Goal: Information Seeking & Learning: Check status

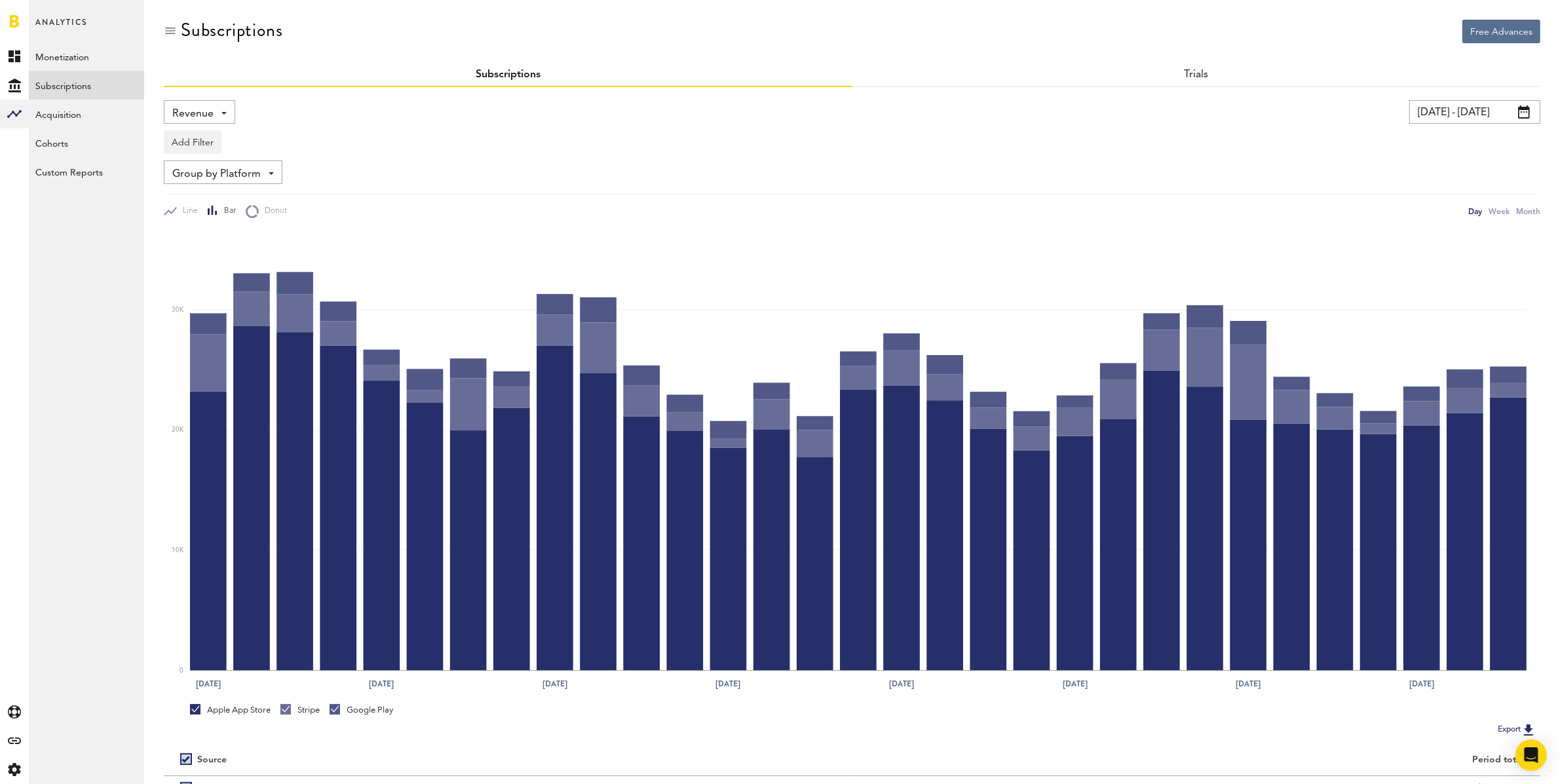
click at [212, 110] on span "Revenue" at bounding box center [193, 114] width 41 height 23
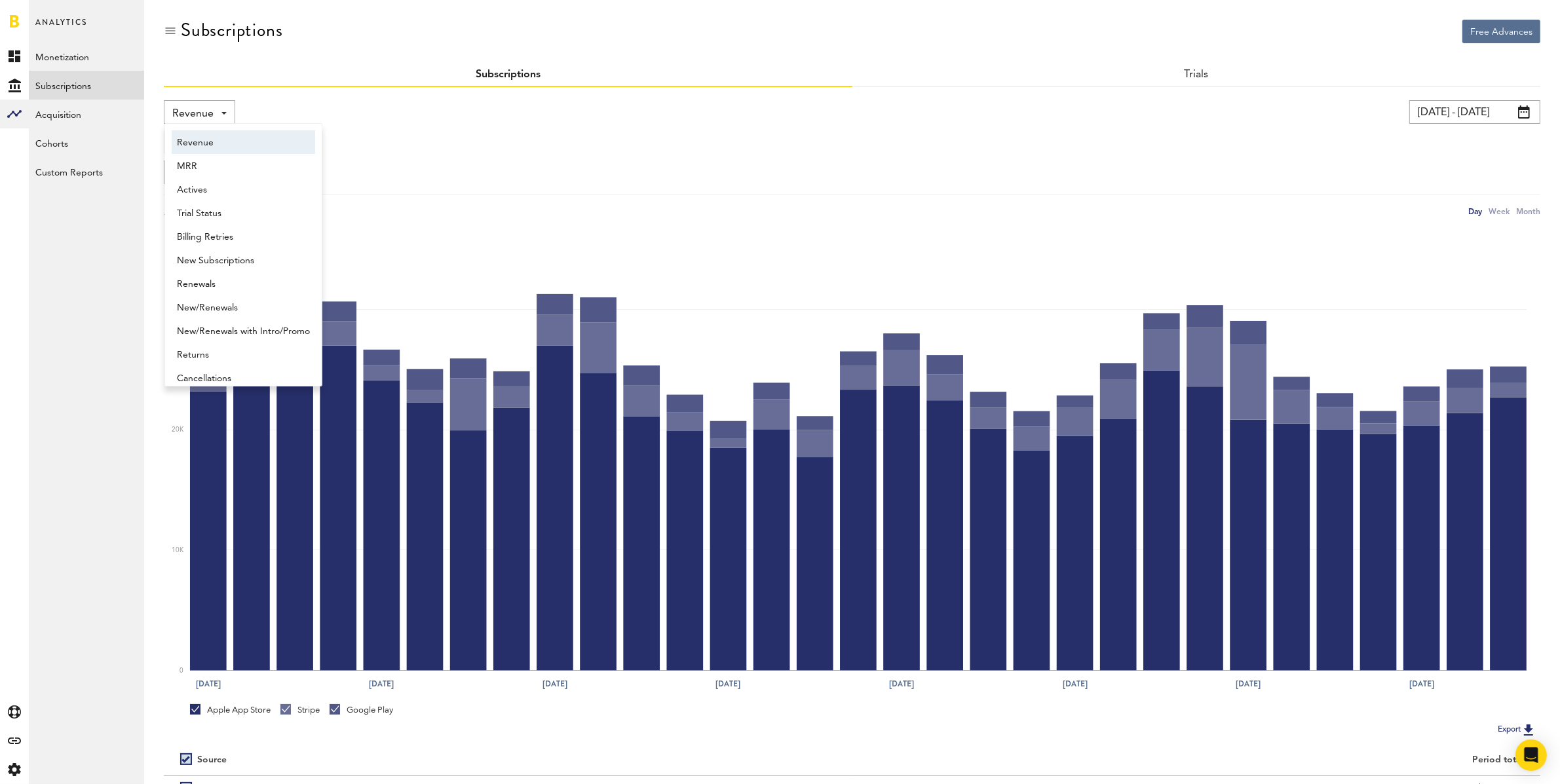
scroll to position [6, 0]
click at [214, 250] on span "New Subscriptions" at bounding box center [243, 254] width 133 height 23
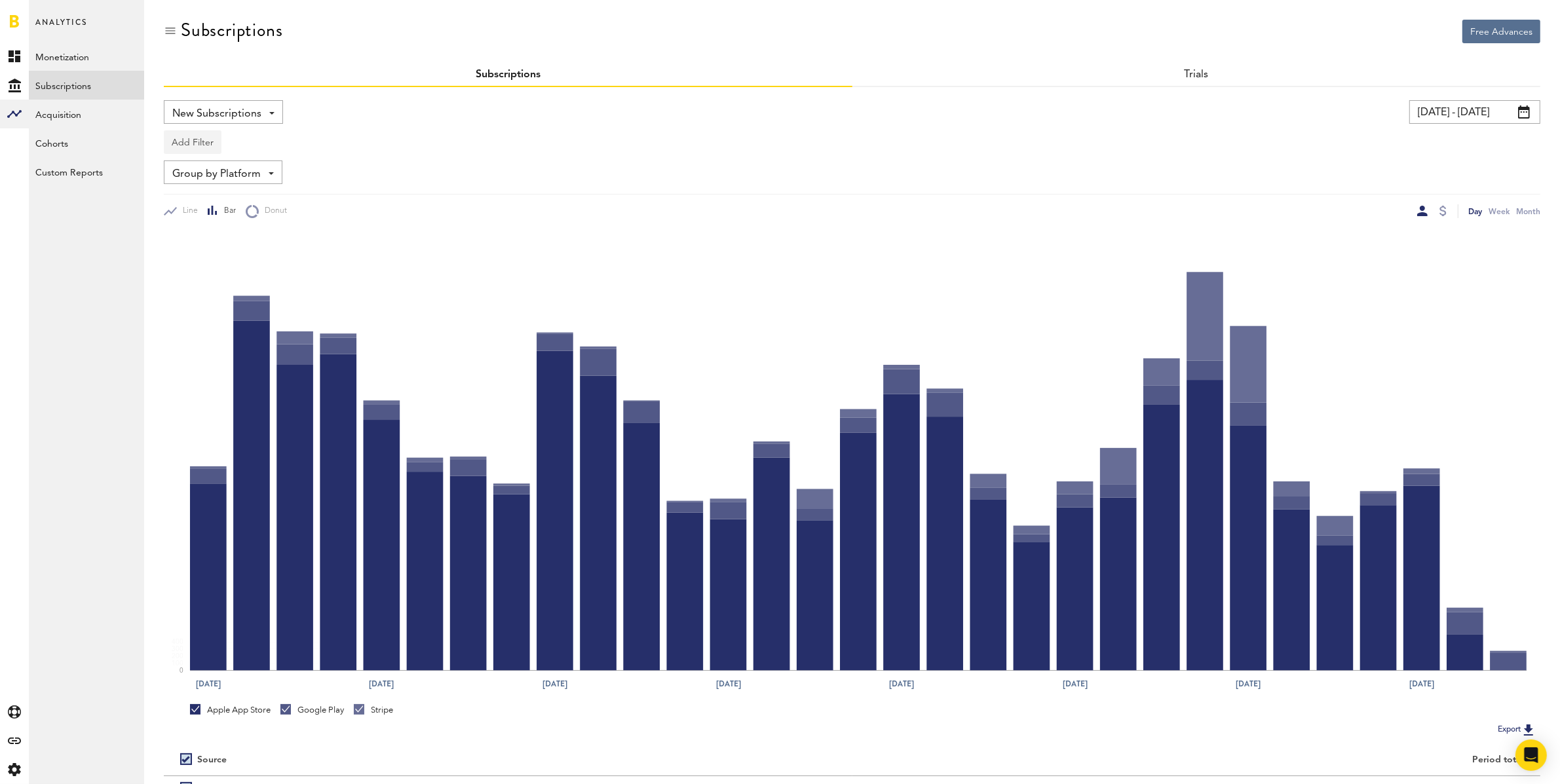
click at [204, 140] on button "Add Filter" at bounding box center [192, 143] width 57 height 24
click at [196, 198] on li "Apps" at bounding box center [224, 200] width 106 height 24
click at [215, 142] on div "Apps" at bounding box center [212, 144] width 57 height 23
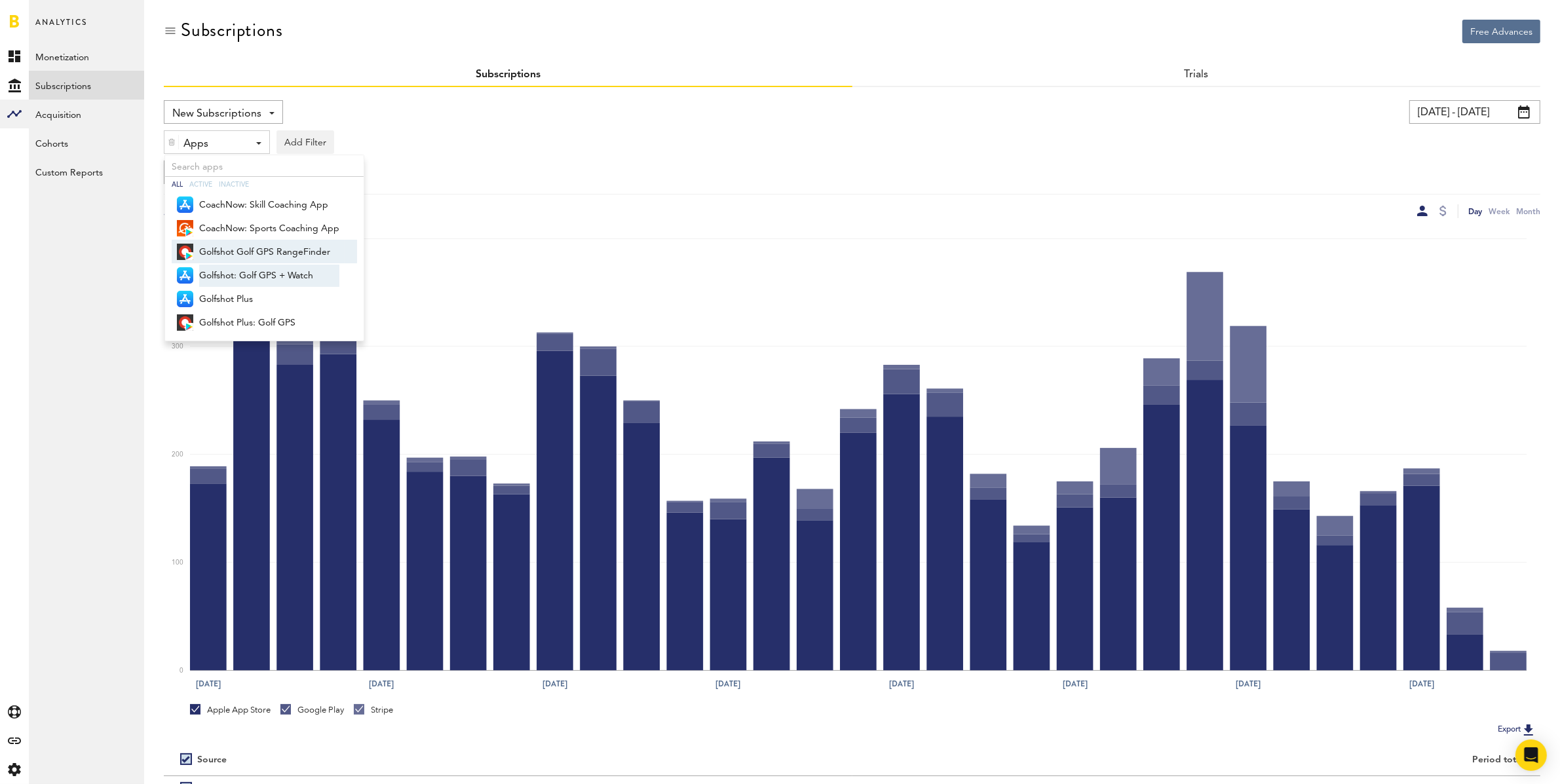
drag, startPoint x: 224, startPoint y: 250, endPoint x: 220, endPoint y: 268, distance: 18.4
click at [224, 250] on span "Golfshot Golf GPS RangeFinder" at bounding box center [269, 252] width 140 height 23
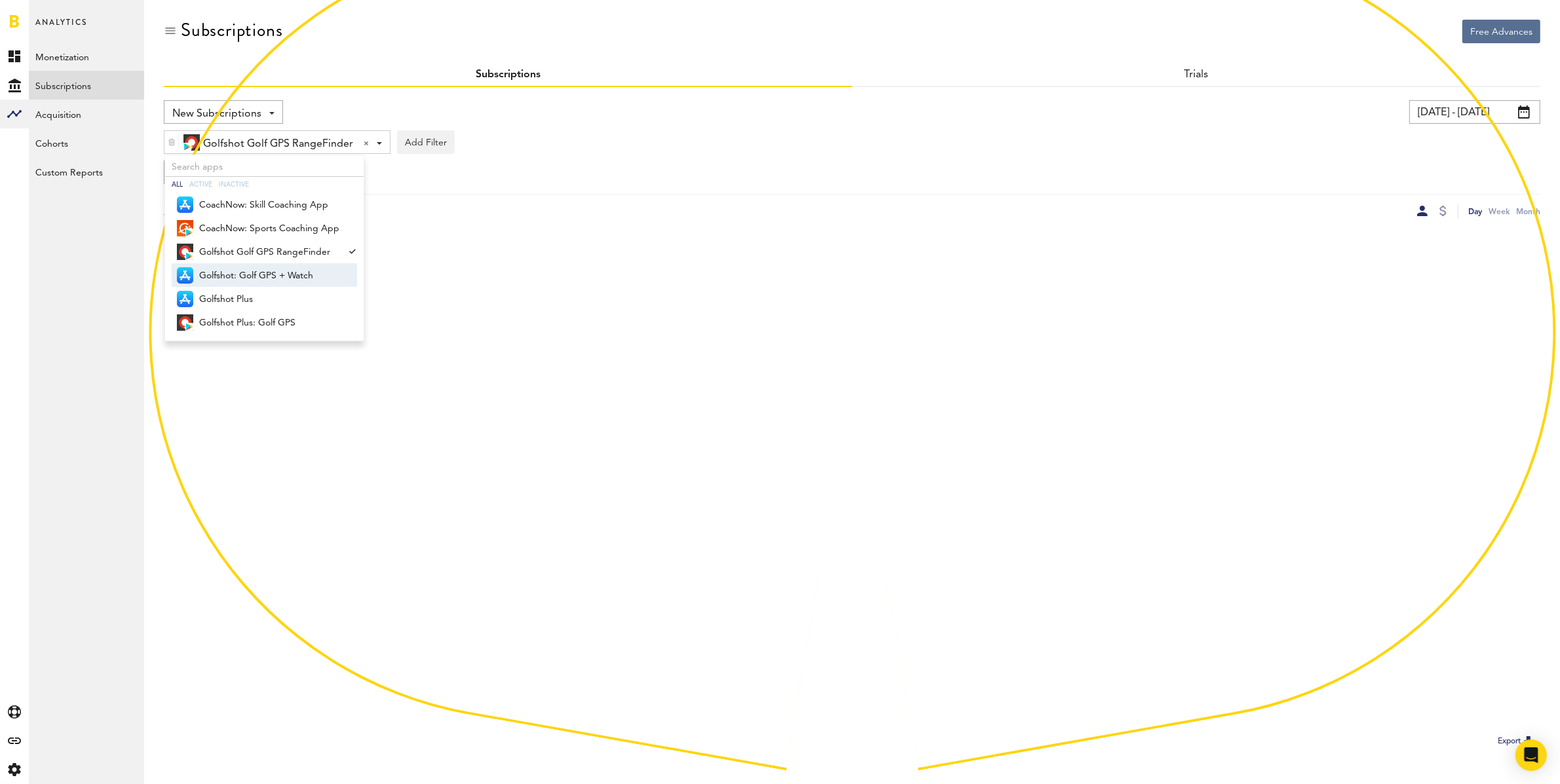
click at [222, 272] on span "Golfshot: Golf GPS + Watch" at bounding box center [269, 275] width 140 height 23
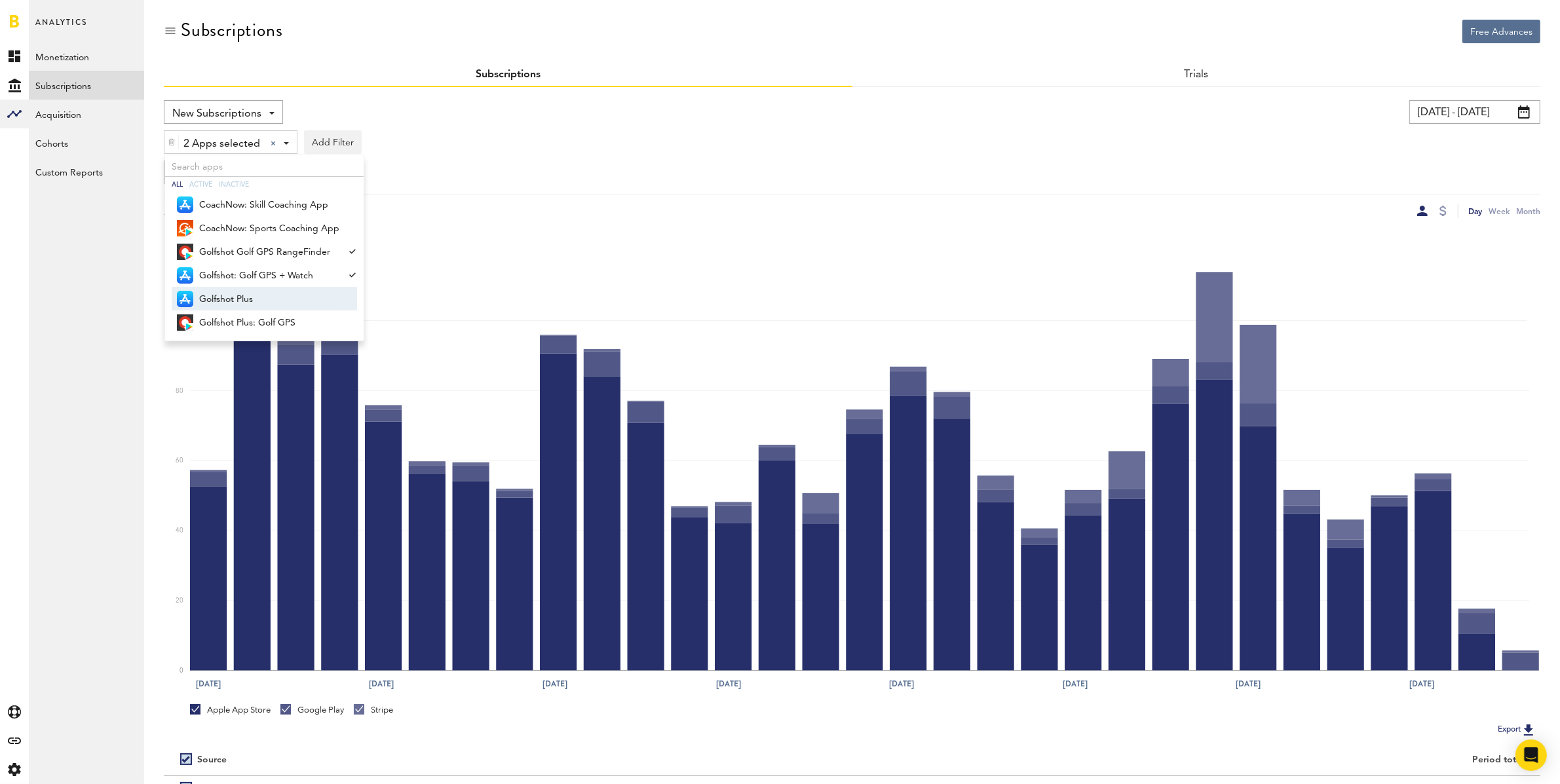
click at [227, 301] on span "Golfshot Plus" at bounding box center [269, 299] width 140 height 23
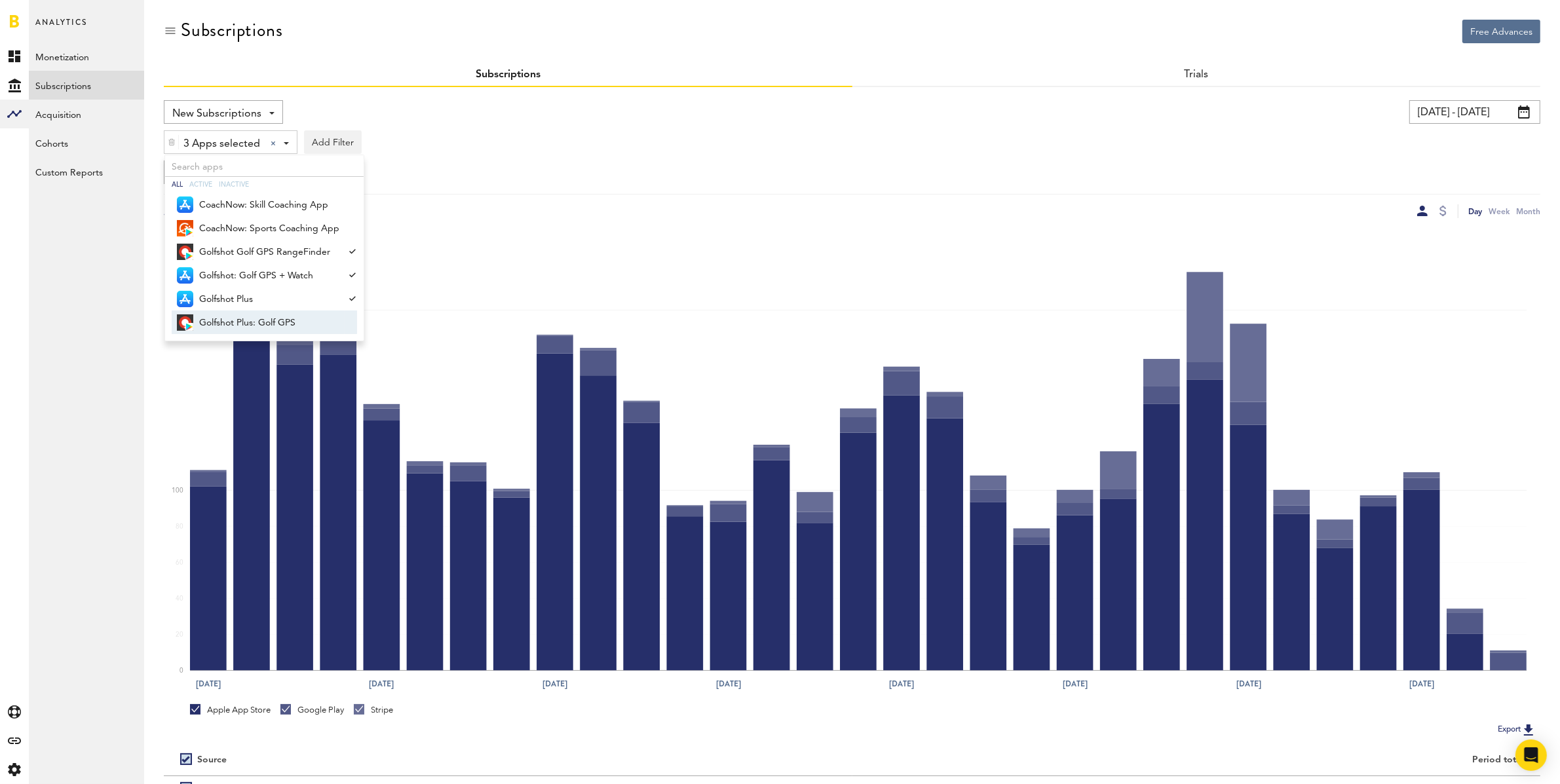
click at [240, 316] on span "Golfshot Plus: Golf GPS" at bounding box center [269, 323] width 140 height 23
click at [778, 114] on div "New Subscriptions Revenue MRR Actives Trial Status Billing Retries New Subscrip…" at bounding box center [504, 112] width 682 height 24
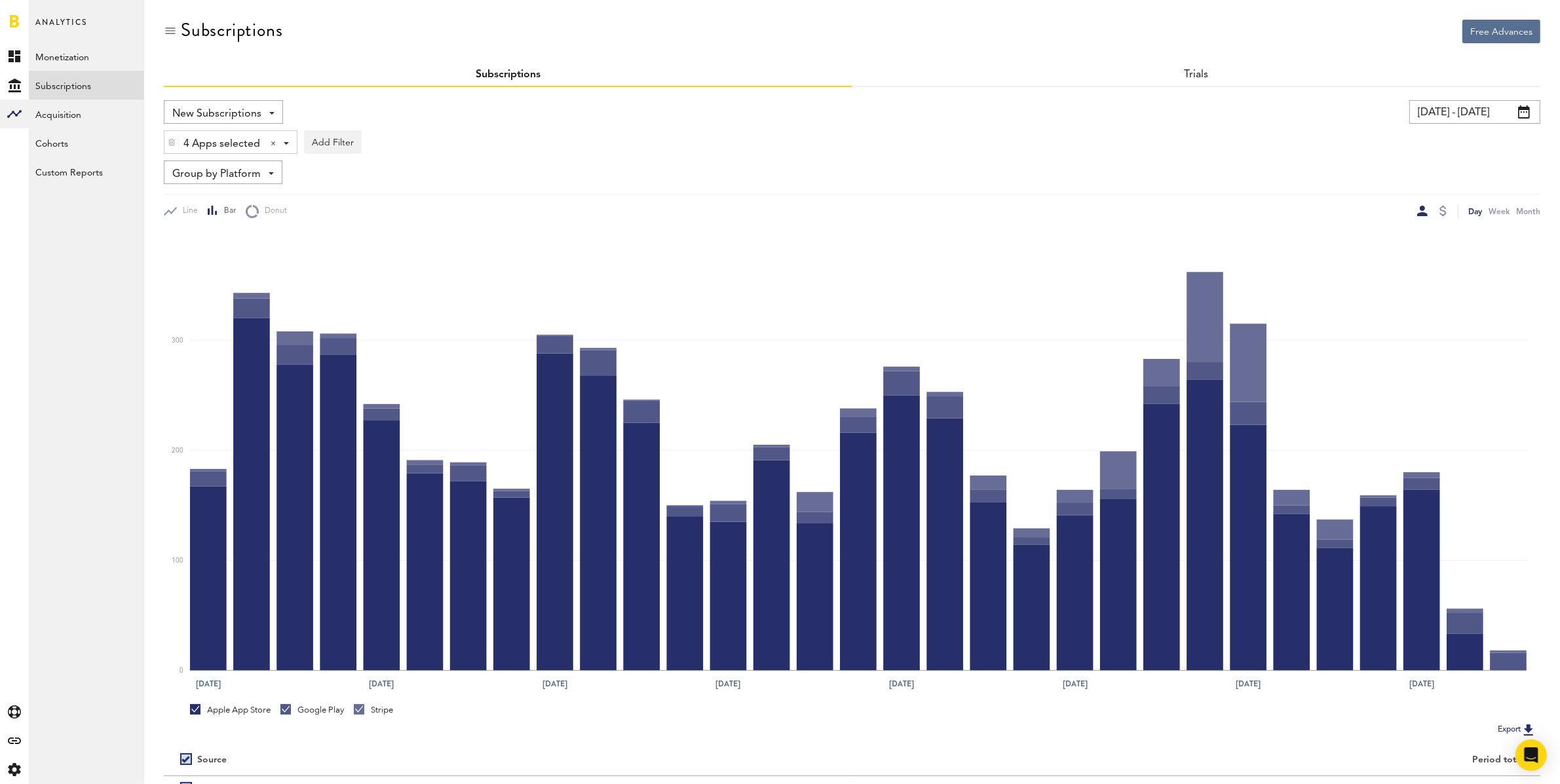
click at [1453, 110] on input "[DATE] - [DATE]" at bounding box center [1475, 112] width 131 height 24
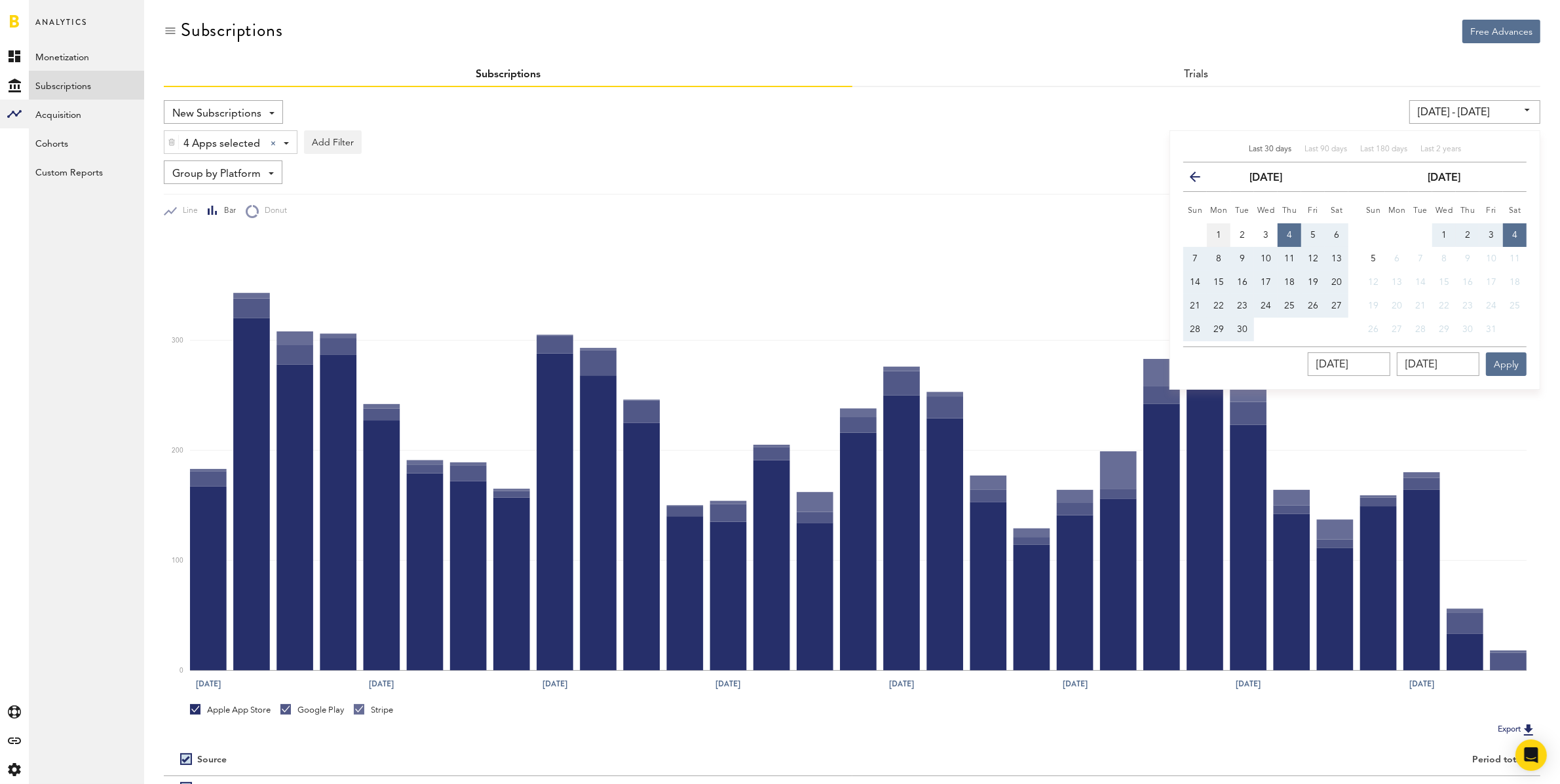
click at [1218, 232] on span "1" at bounding box center [1219, 235] width 5 height 9
type input "[DATE] - [DATE]"
type input "[DATE]"
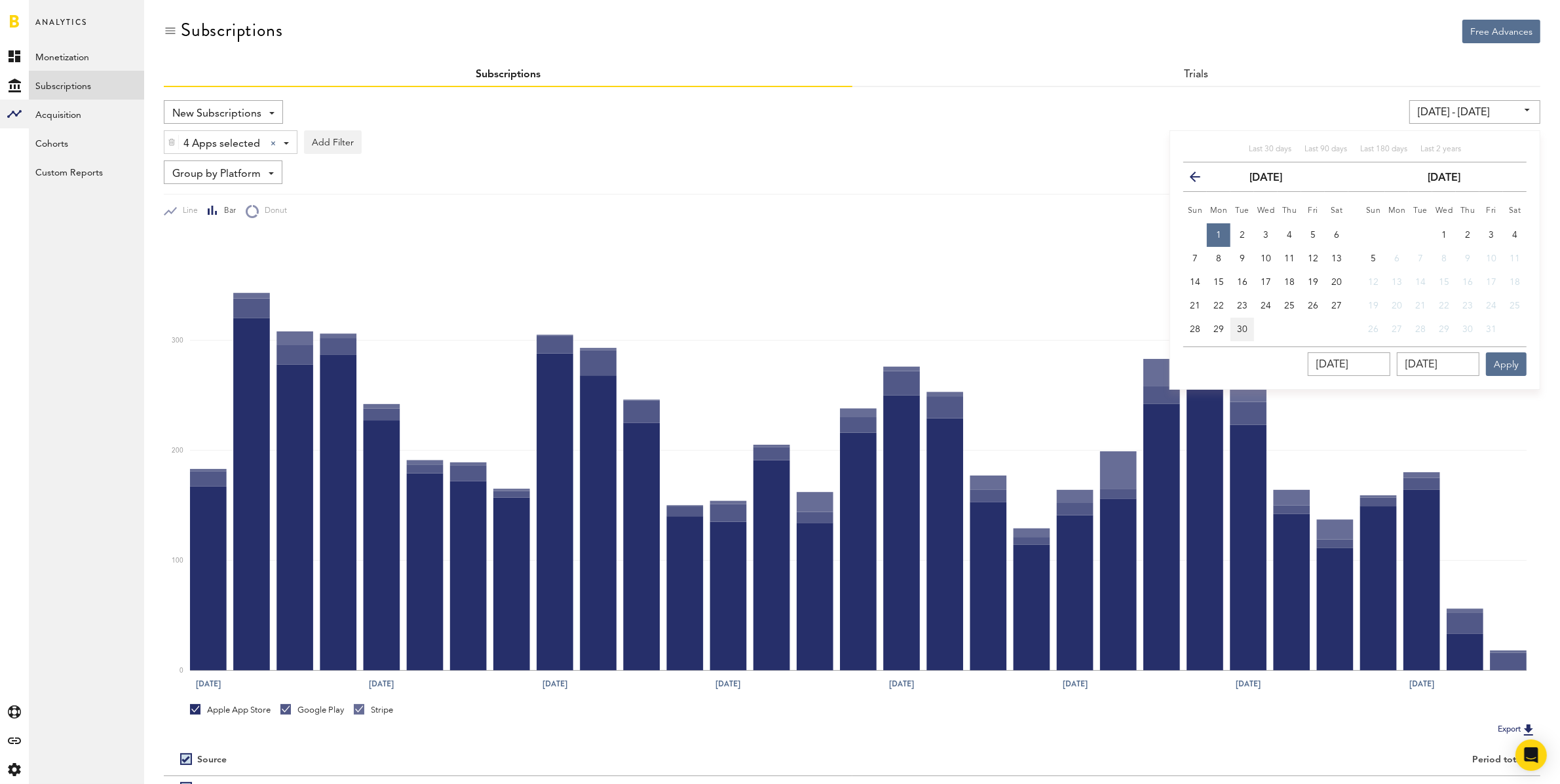
click at [1242, 325] on span "30" at bounding box center [1243, 330] width 11 height 9
type input "[DATE] - [DATE]"
type input "[DATE]"
click at [1516, 361] on button "Apply" at bounding box center [1506, 364] width 41 height 24
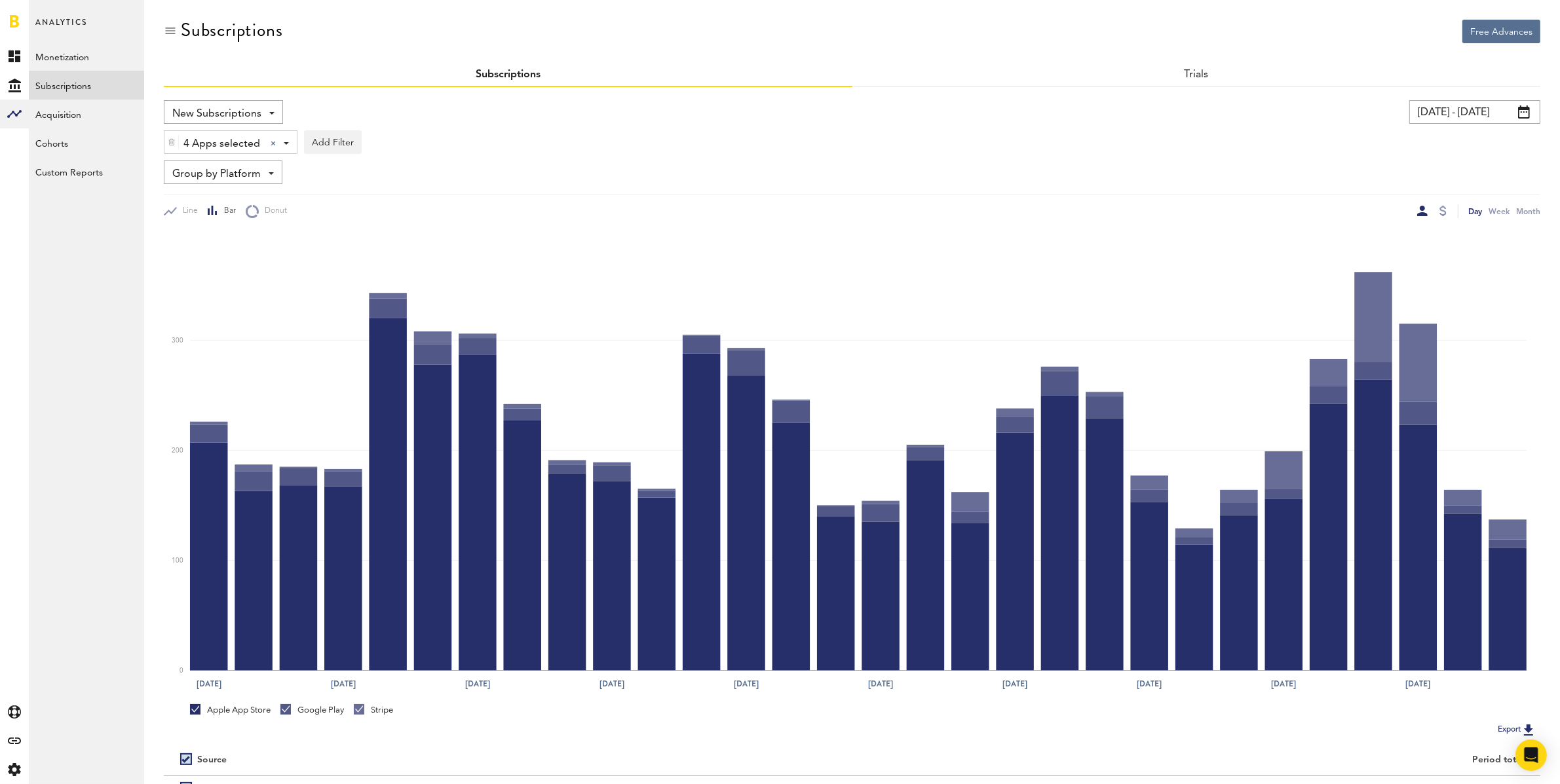
click at [1473, 114] on input "[DATE] - [DATE]" at bounding box center [1475, 112] width 131 height 24
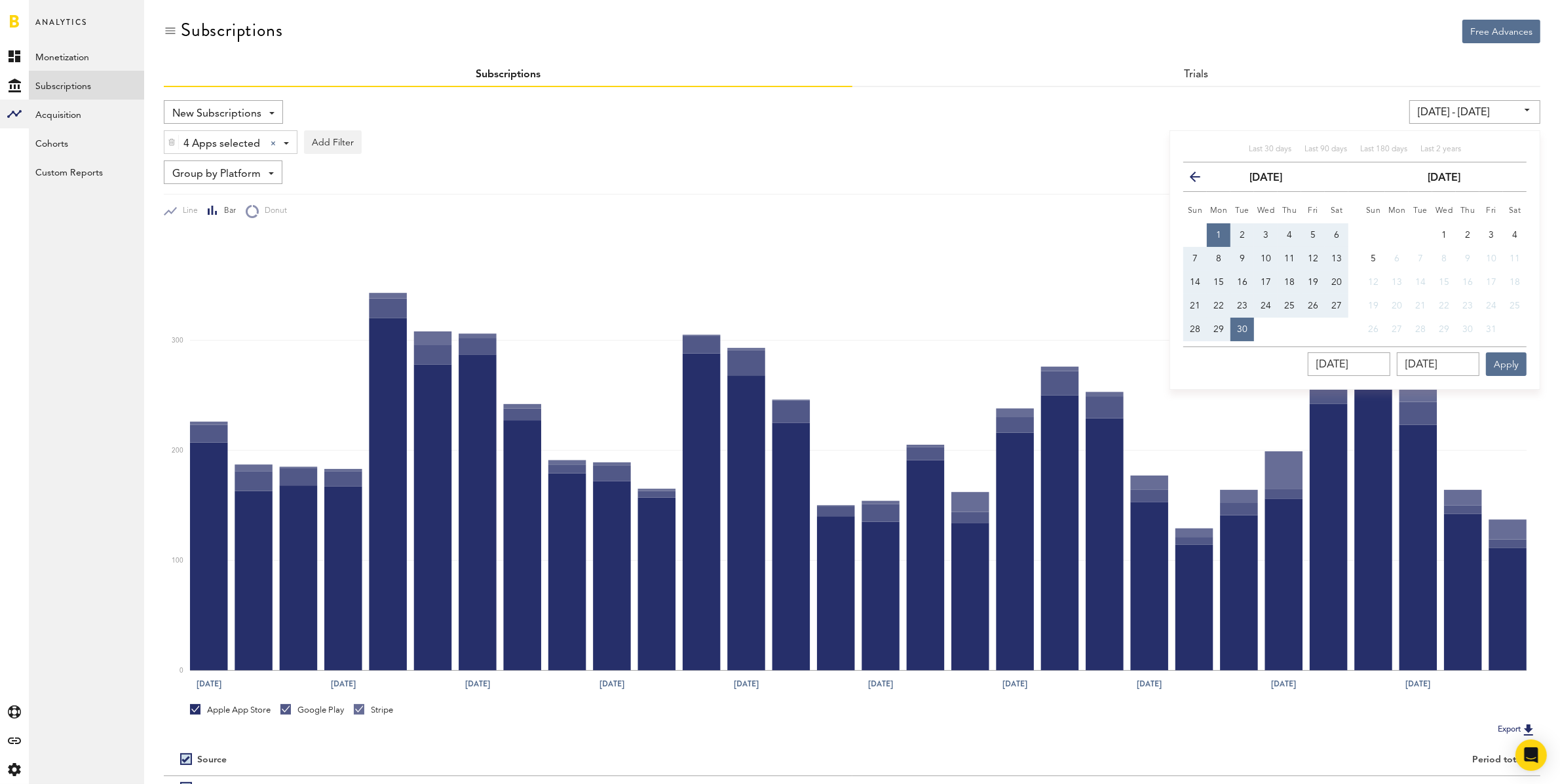
click at [1247, 330] on span "30" at bounding box center [1243, 330] width 11 height 9
type input "[DATE] - [DATE]"
type input "[DATE]"
click at [1524, 363] on button "Apply" at bounding box center [1506, 364] width 41 height 24
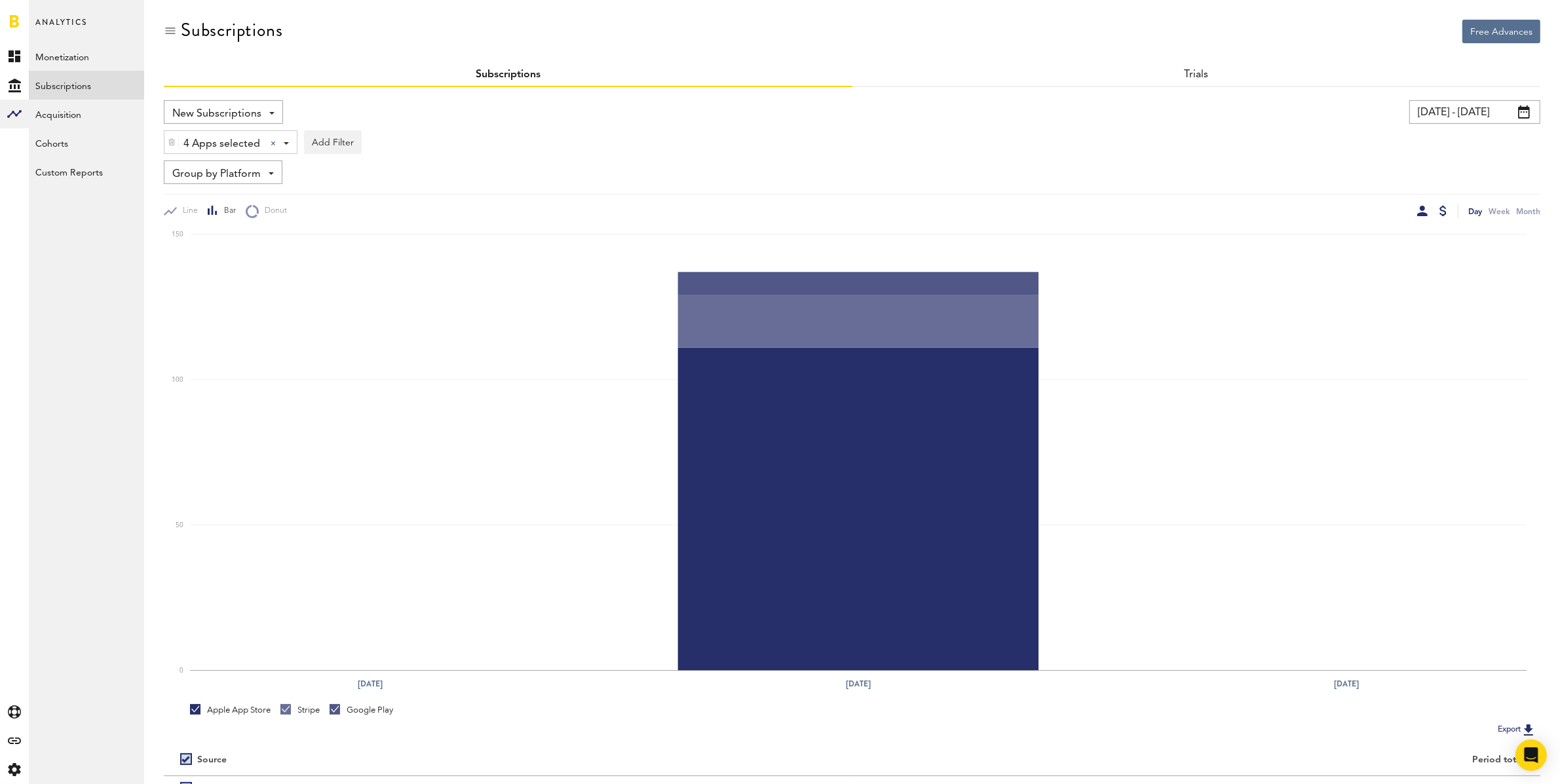
click at [1444, 211] on div at bounding box center [1443, 211] width 7 height 11
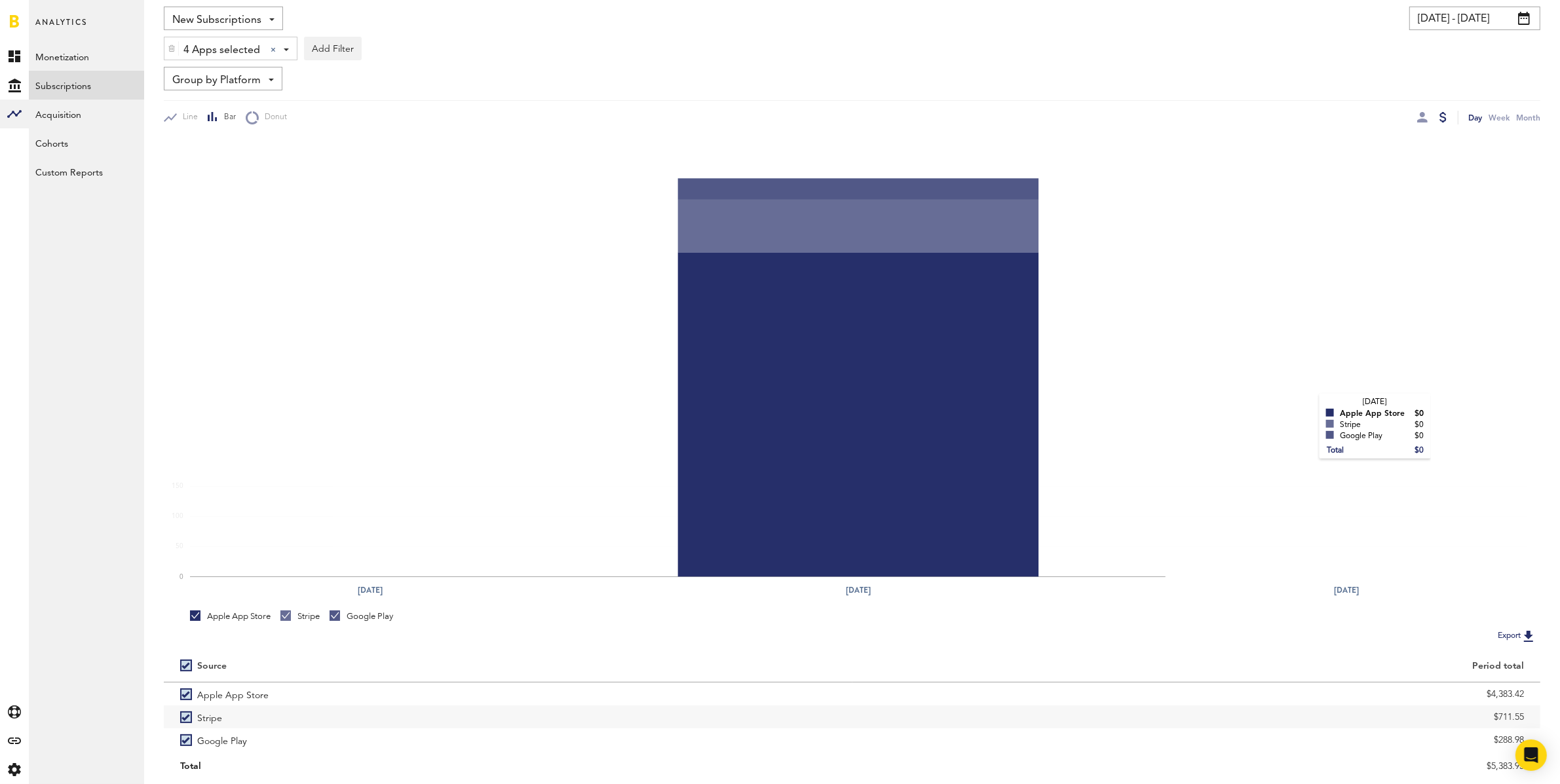
scroll to position [133, 0]
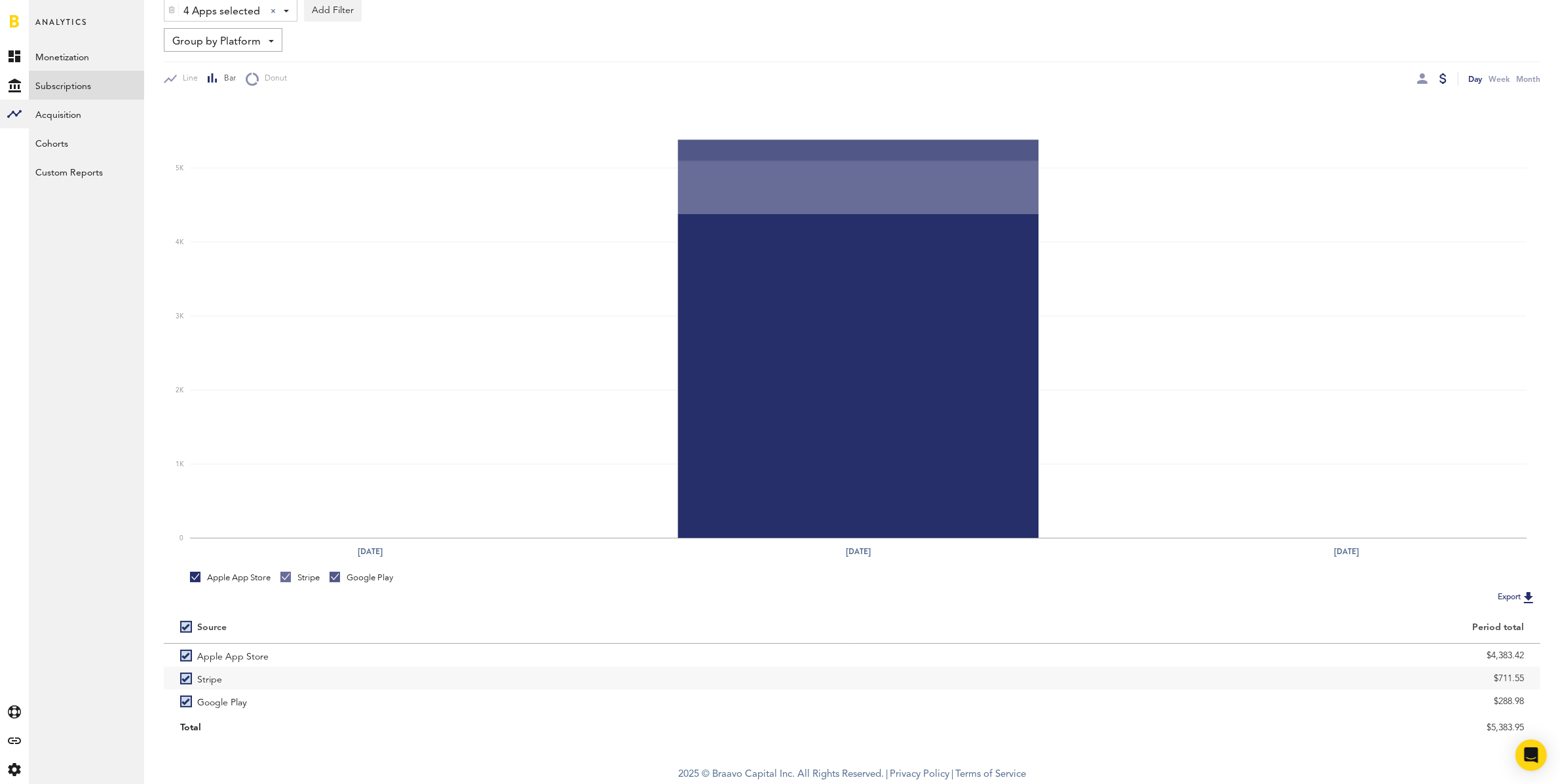
click at [1527, 598] on img at bounding box center [1528, 597] width 15 height 15
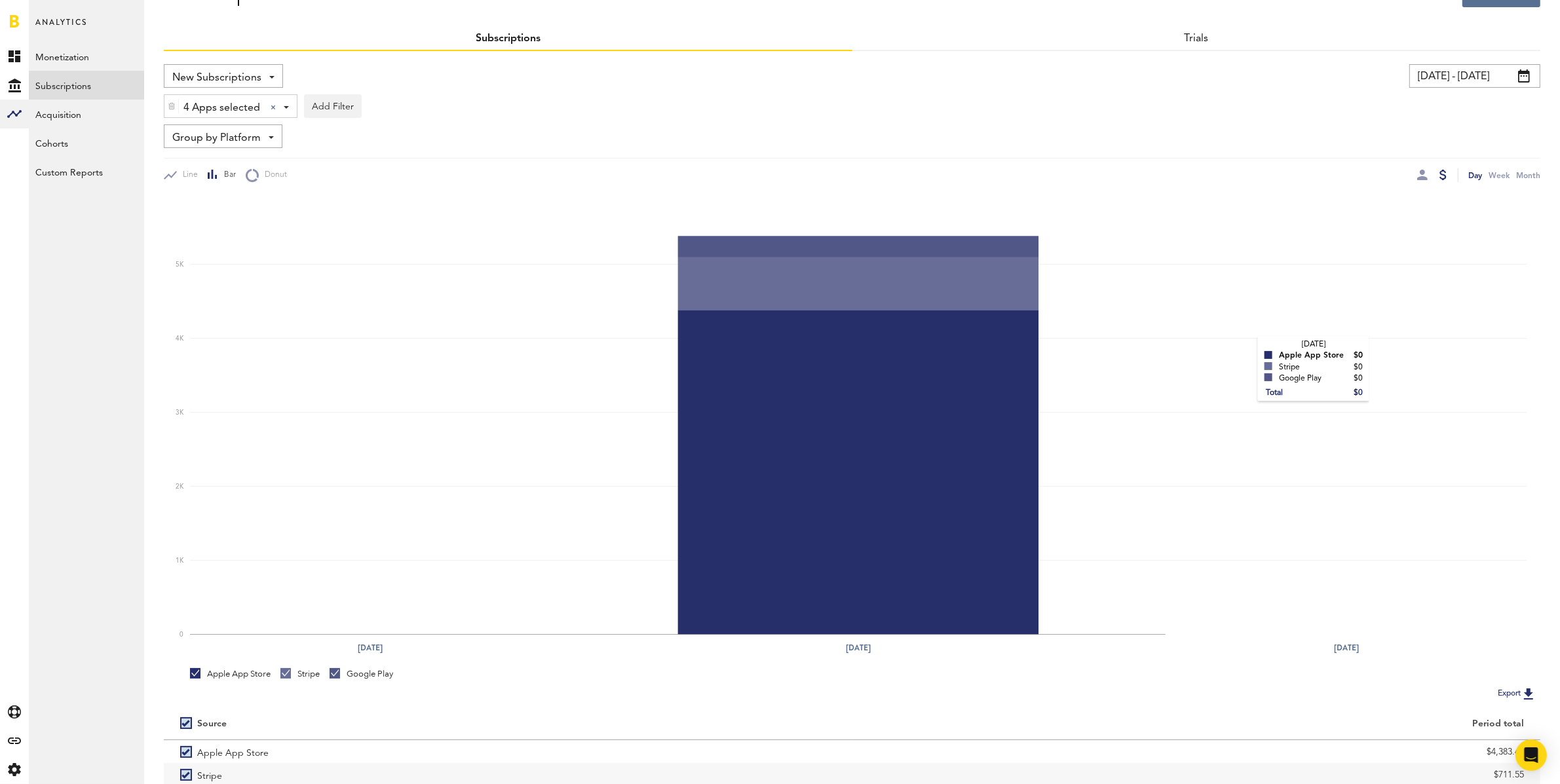
scroll to position [0, 0]
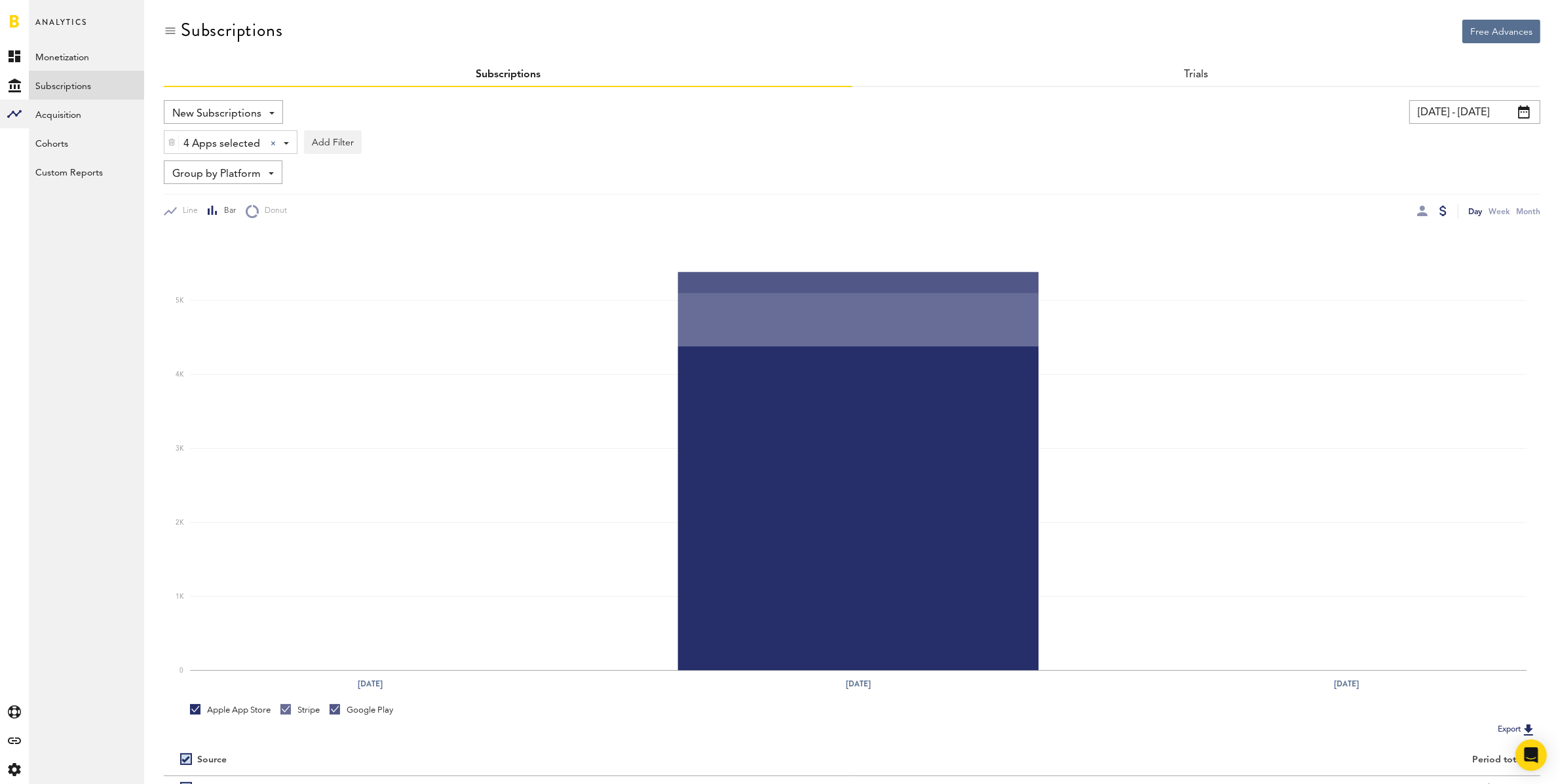
click at [1459, 106] on input "[DATE] - [DATE]" at bounding box center [1475, 112] width 131 height 24
click at [1227, 234] on button "1" at bounding box center [1218, 235] width 24 height 24
type input "[DATE] - [DATE]"
type input "[DATE]"
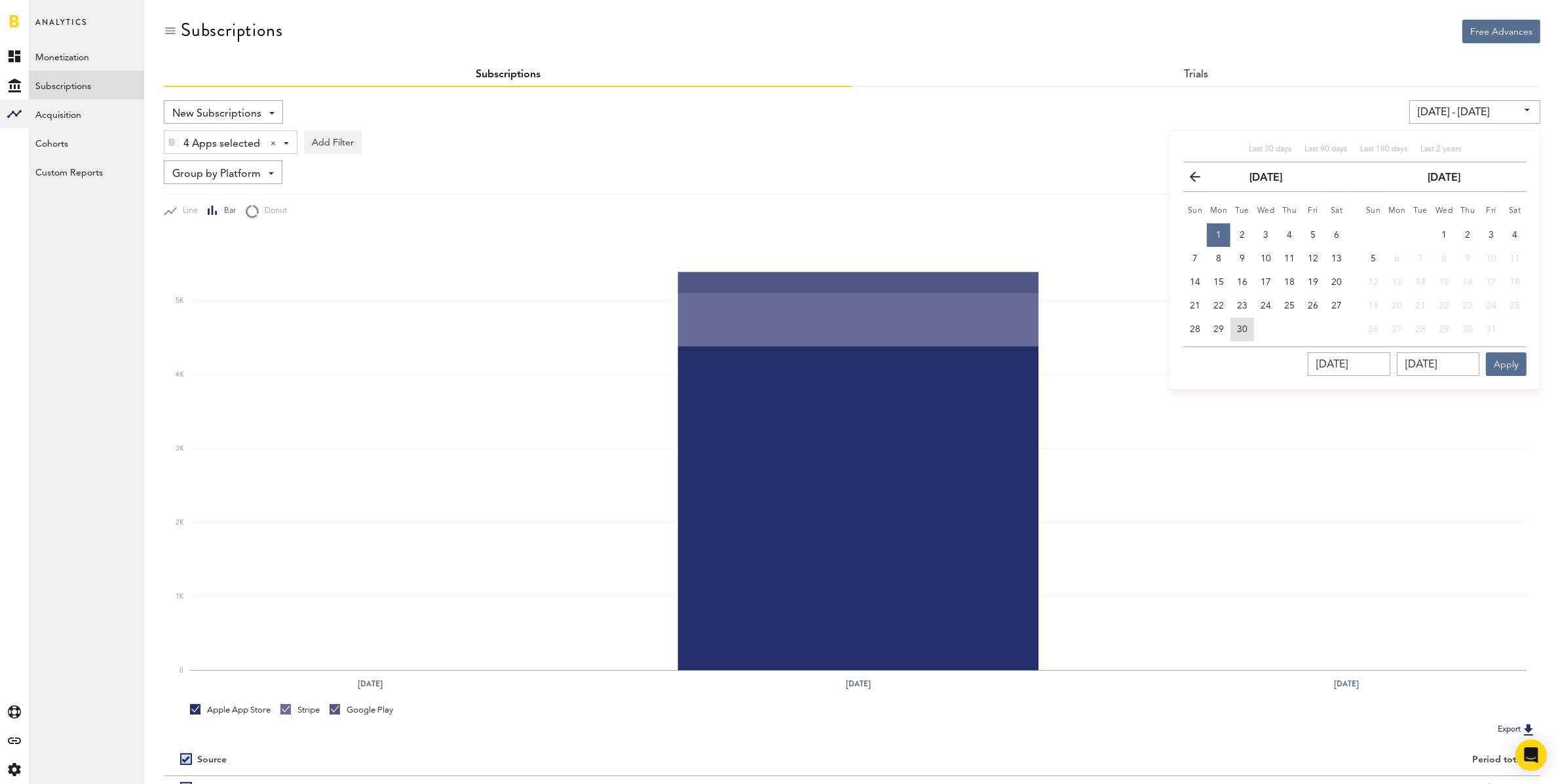
drag, startPoint x: 1237, startPoint y: 324, endPoint x: 1303, endPoint y: 358, distance: 74.2
click at [1239, 325] on button "30" at bounding box center [1242, 330] width 24 height 24
type input "[DATE] - [DATE]"
type input "[DATE]"
click at [1510, 365] on button "Apply" at bounding box center [1506, 364] width 41 height 24
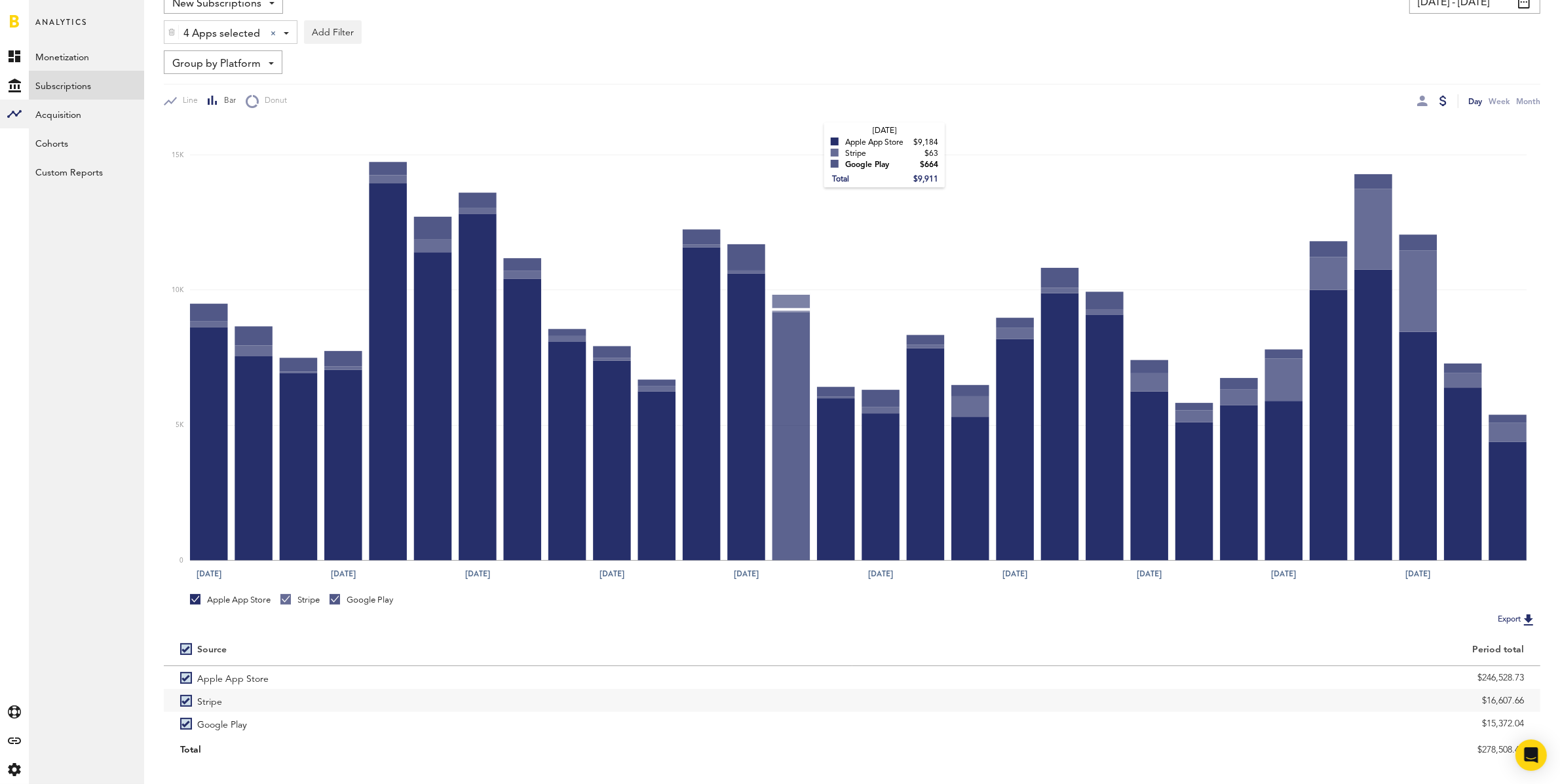
scroll to position [133, 0]
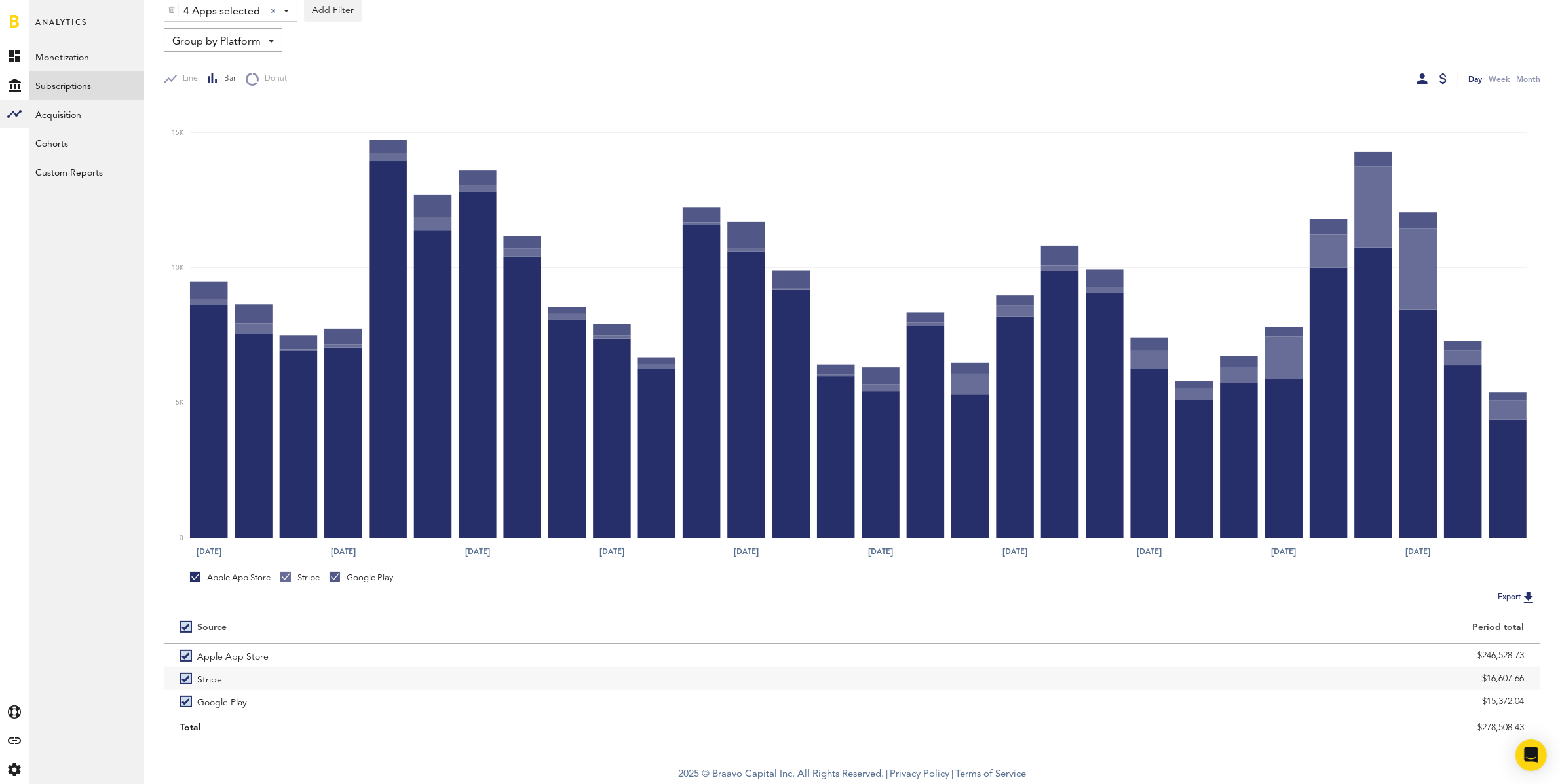
click at [1427, 78] on div at bounding box center [1423, 79] width 11 height 11
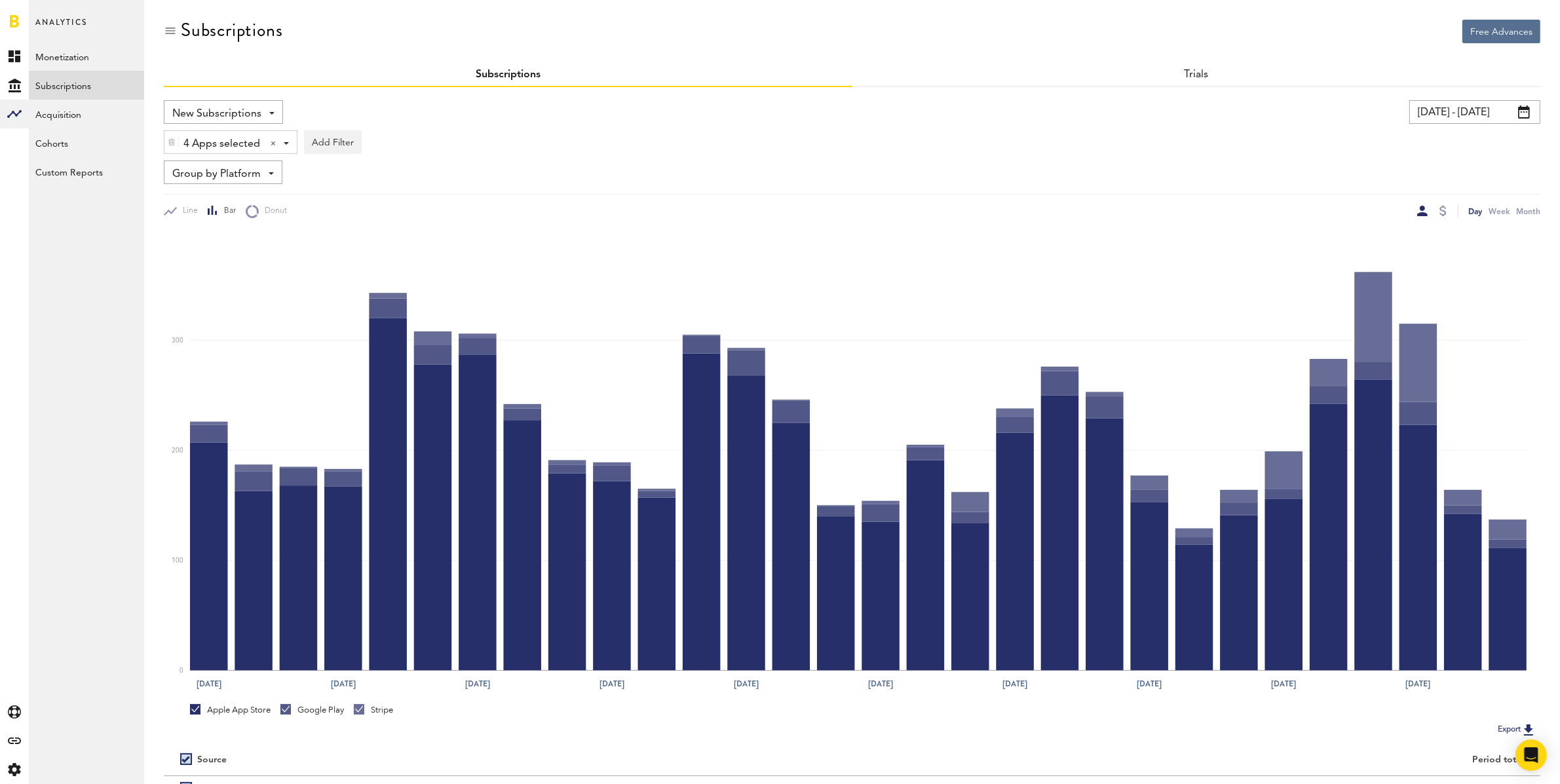
click at [225, 115] on span "New Subscriptions" at bounding box center [217, 114] width 89 height 23
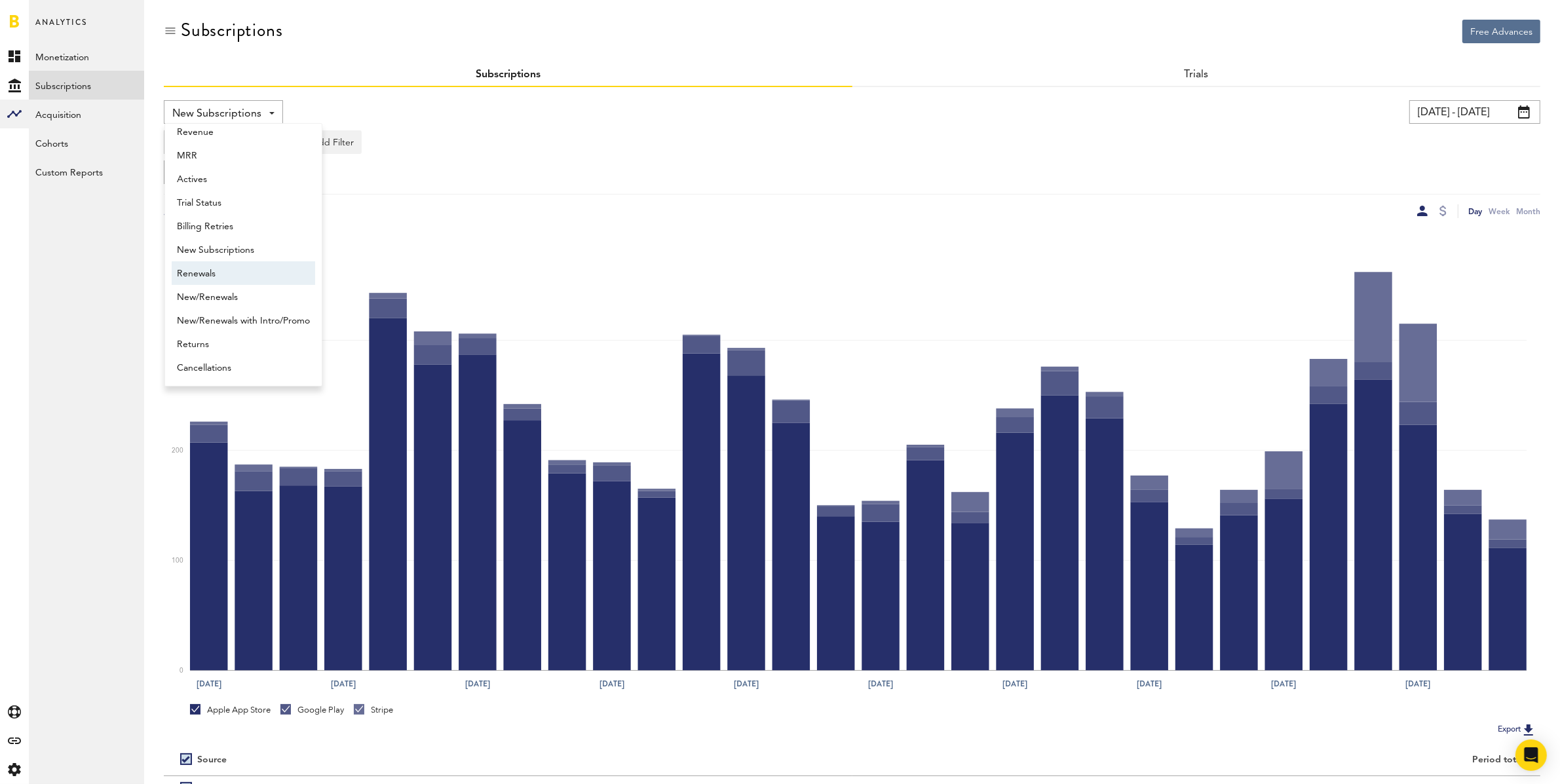
click at [213, 269] on span "Renewals" at bounding box center [243, 273] width 133 height 23
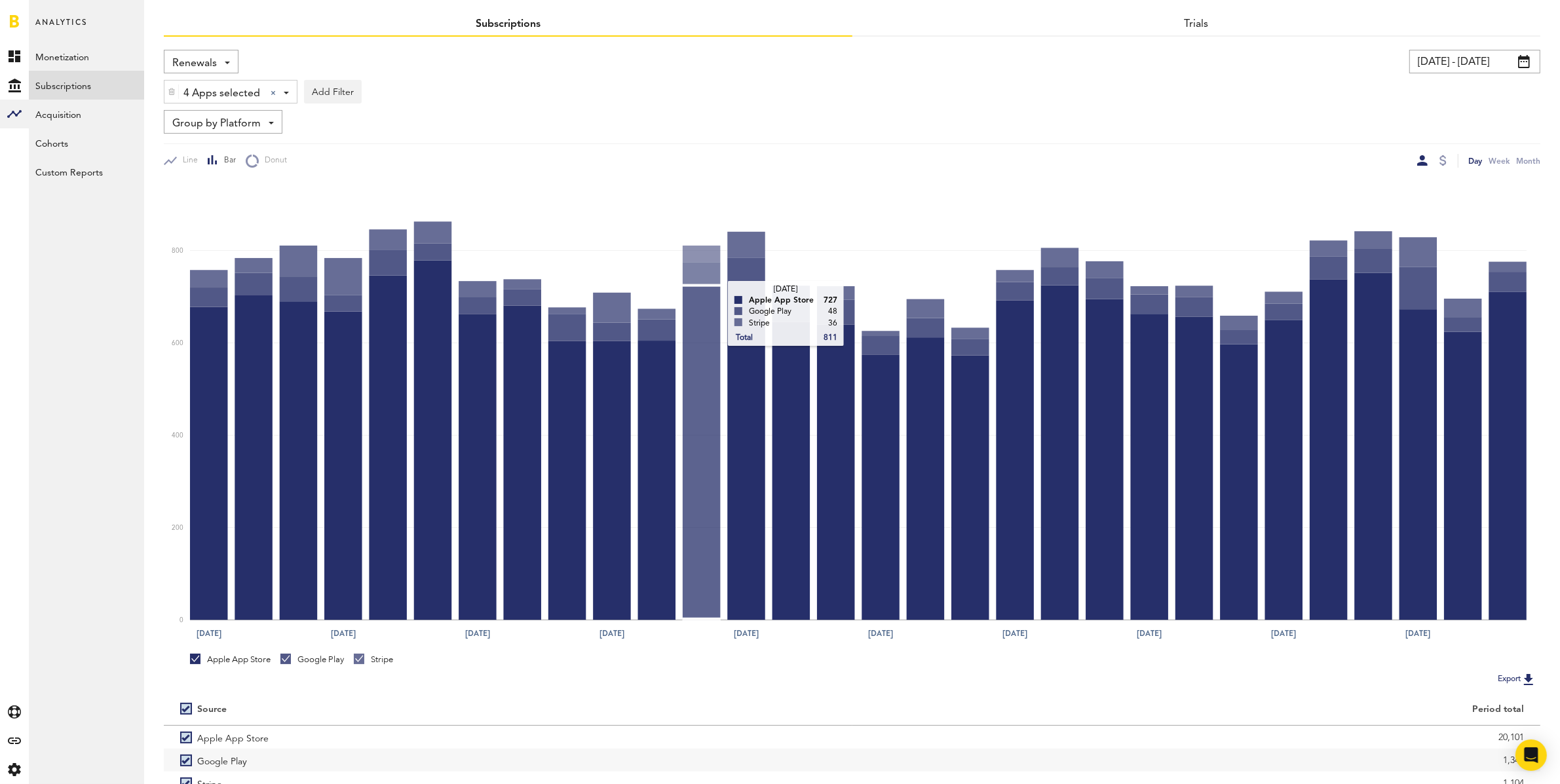
scroll to position [133, 0]
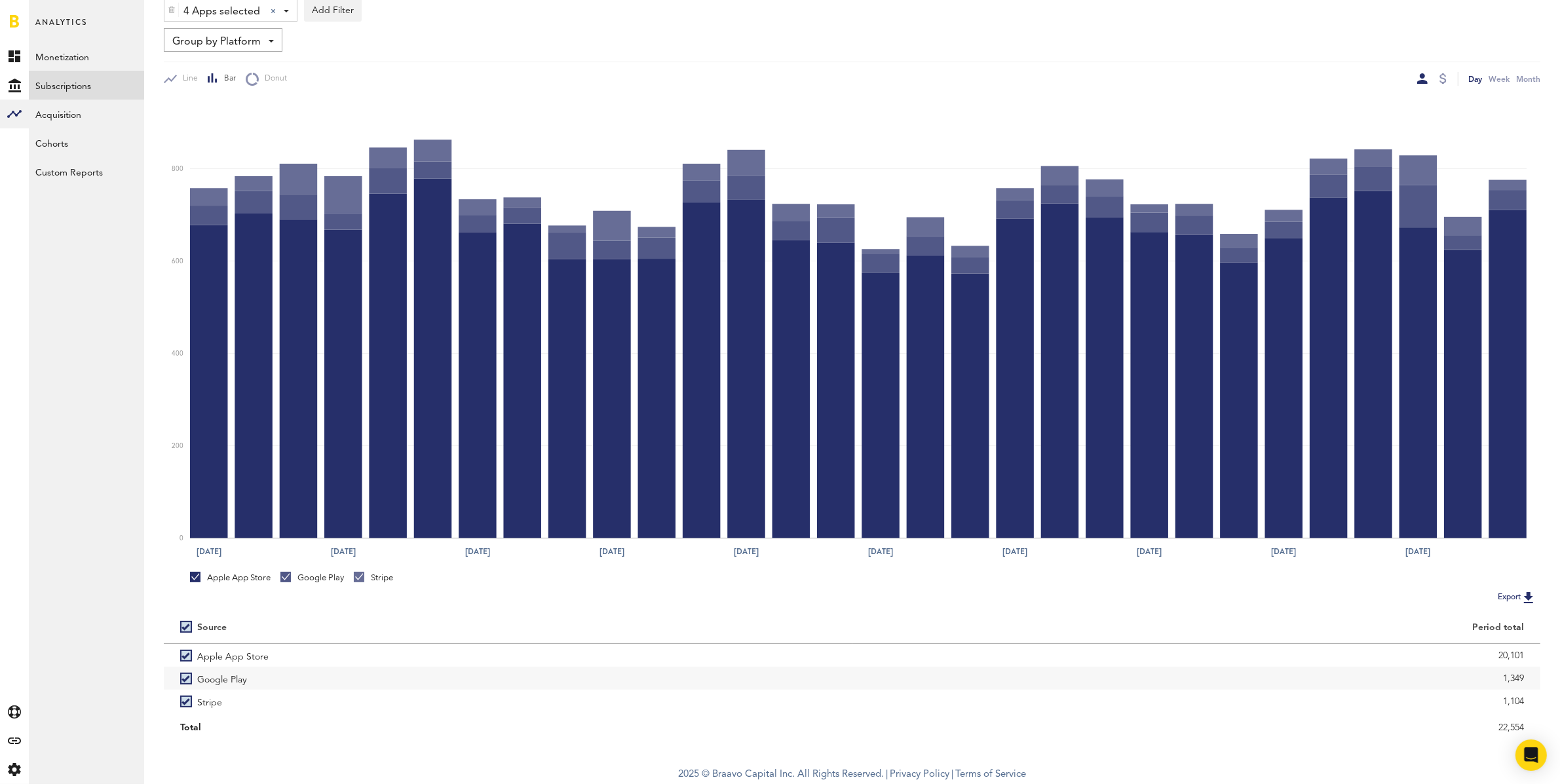
click at [253, 46] on span "Group by Platform" at bounding box center [216, 42] width 88 height 23
click at [258, 140] on span "Group by Subscription Duration" at bounding box center [243, 142] width 133 height 23
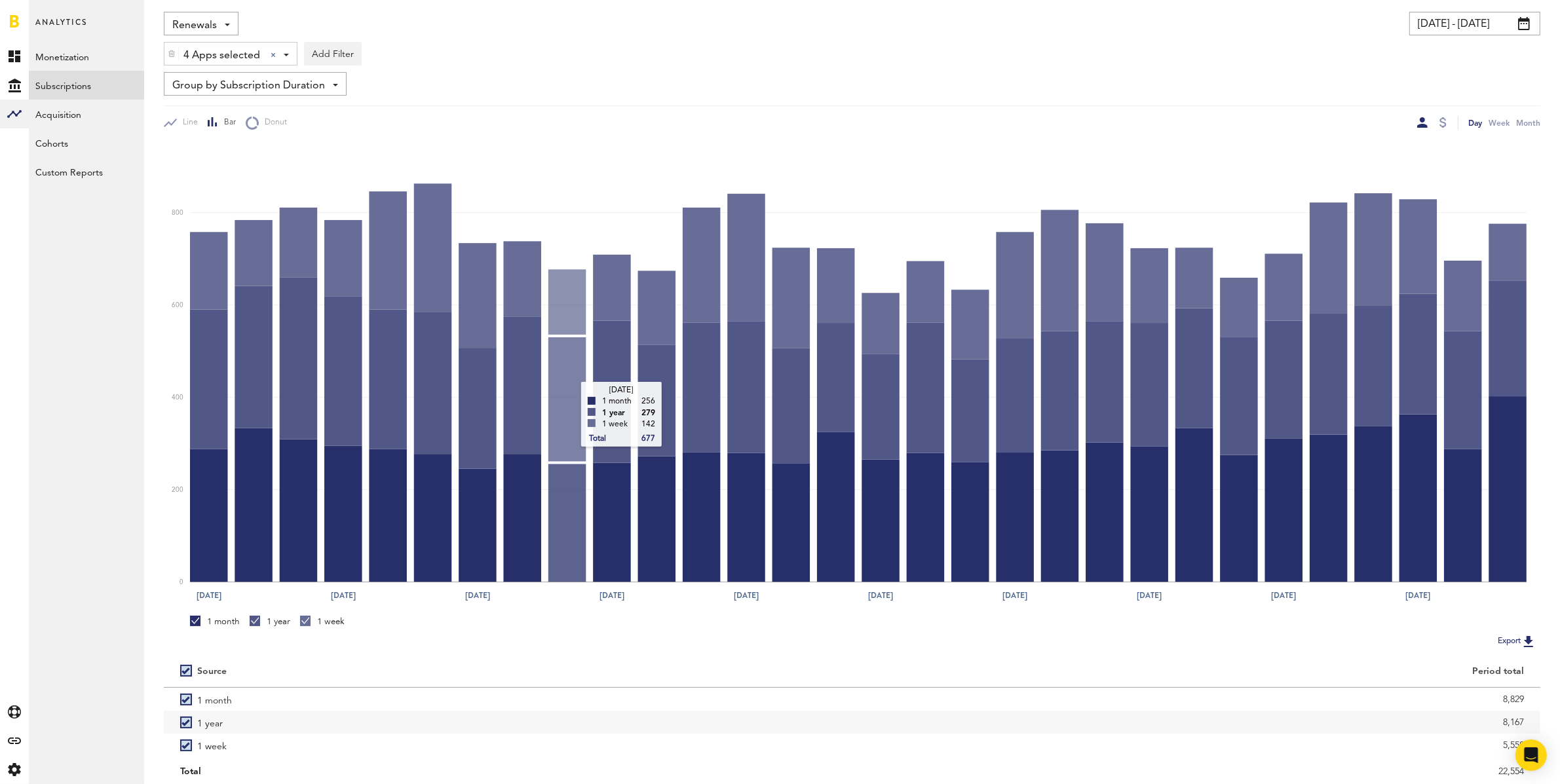
scroll to position [133, 0]
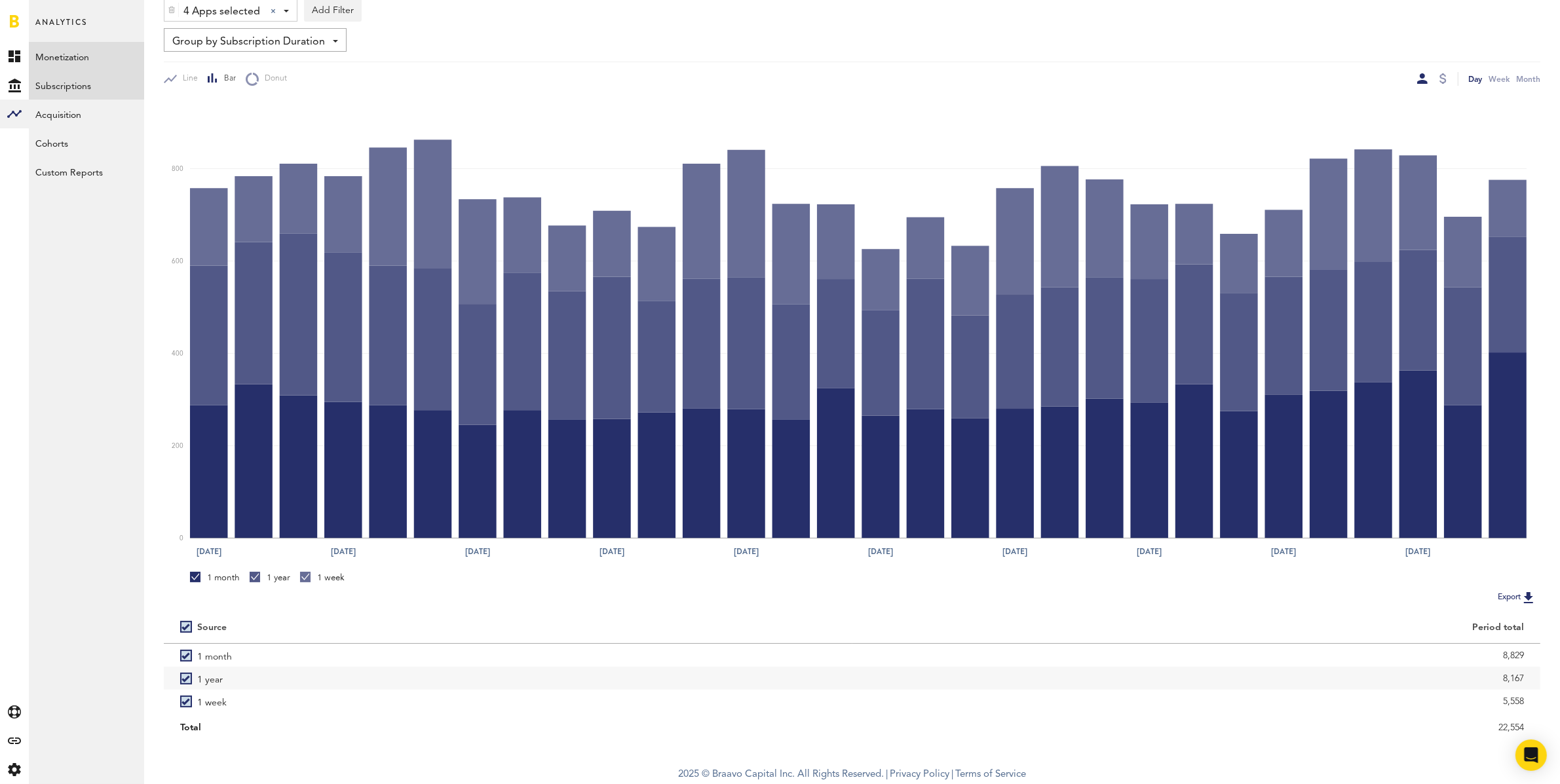
click at [79, 51] on link "Monetization" at bounding box center [86, 56] width 115 height 29
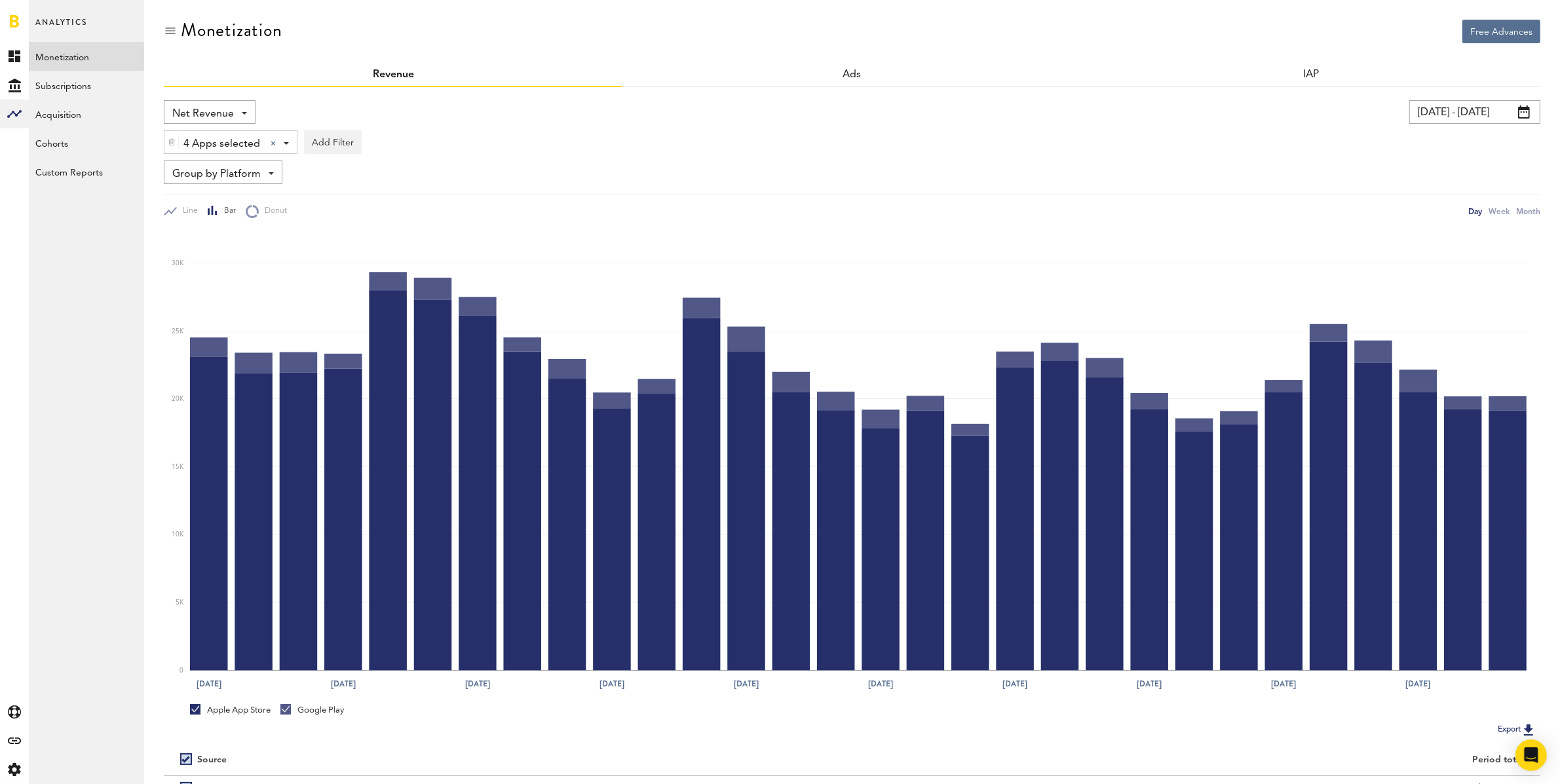
click at [227, 111] on span "Net Revenue" at bounding box center [204, 114] width 62 height 23
click at [216, 168] on span "Gross Revenue" at bounding box center [210, 166] width 65 height 23
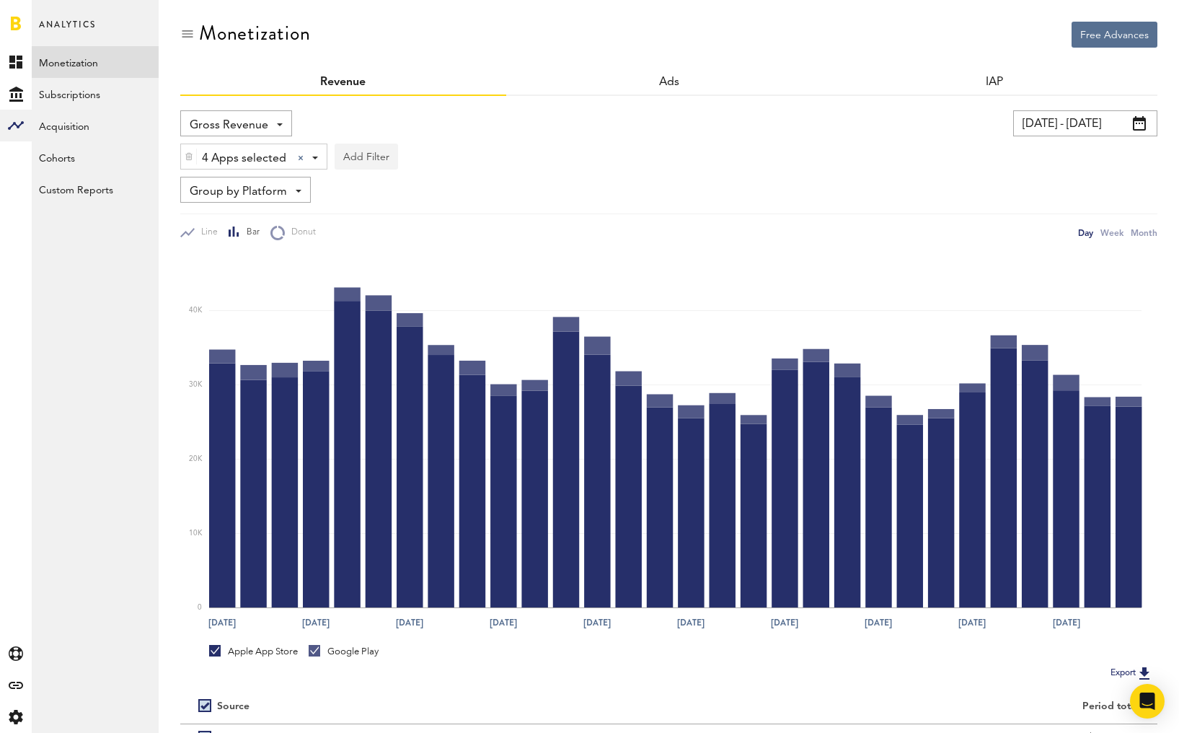
click at [185, 154] on img at bounding box center [189, 156] width 9 height 10
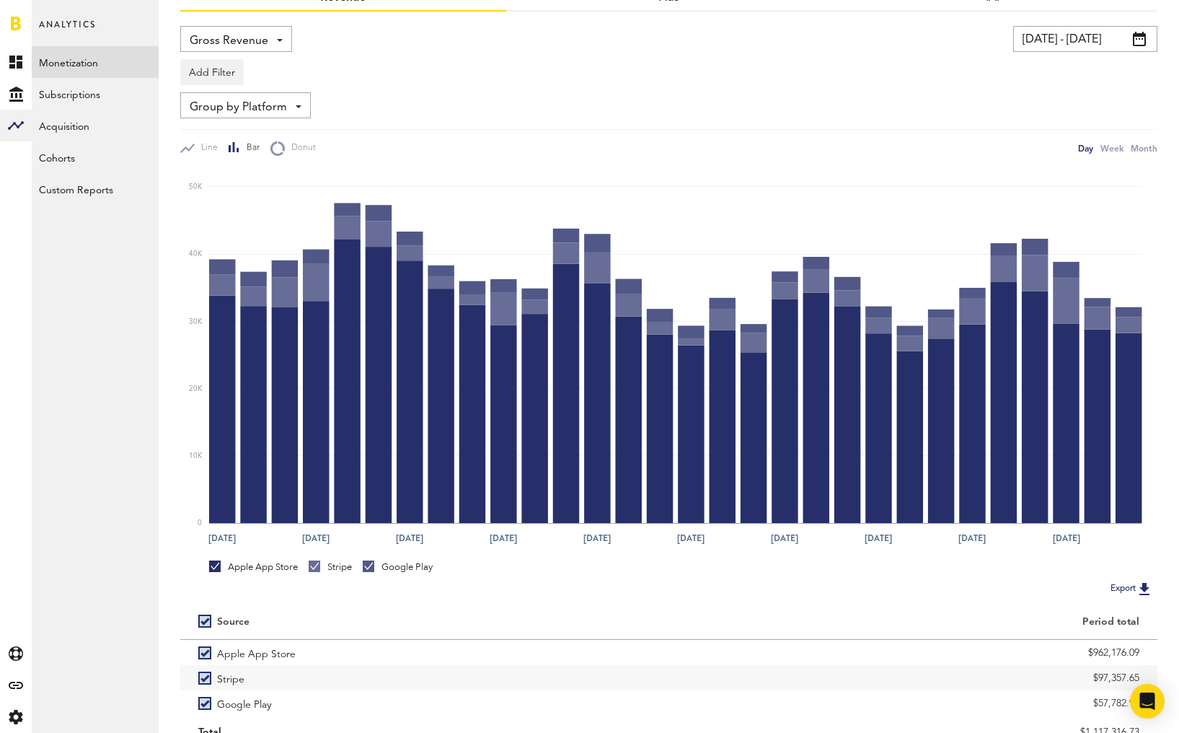
scroll to position [72, 0]
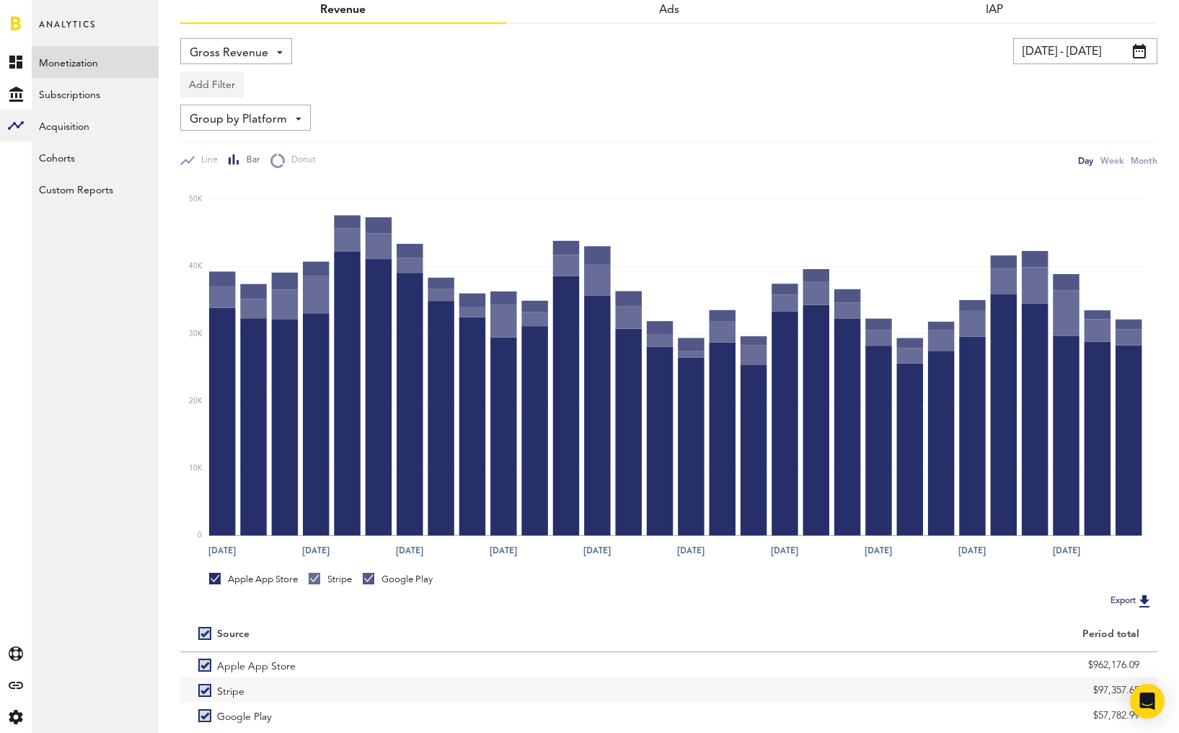
click at [216, 85] on button "Add Filter" at bounding box center [211, 84] width 63 height 26
click at [203, 141] on li "Apps" at bounding box center [234, 148] width 92 height 26
click at [226, 86] on div "Apps" at bounding box center [233, 86] width 63 height 25
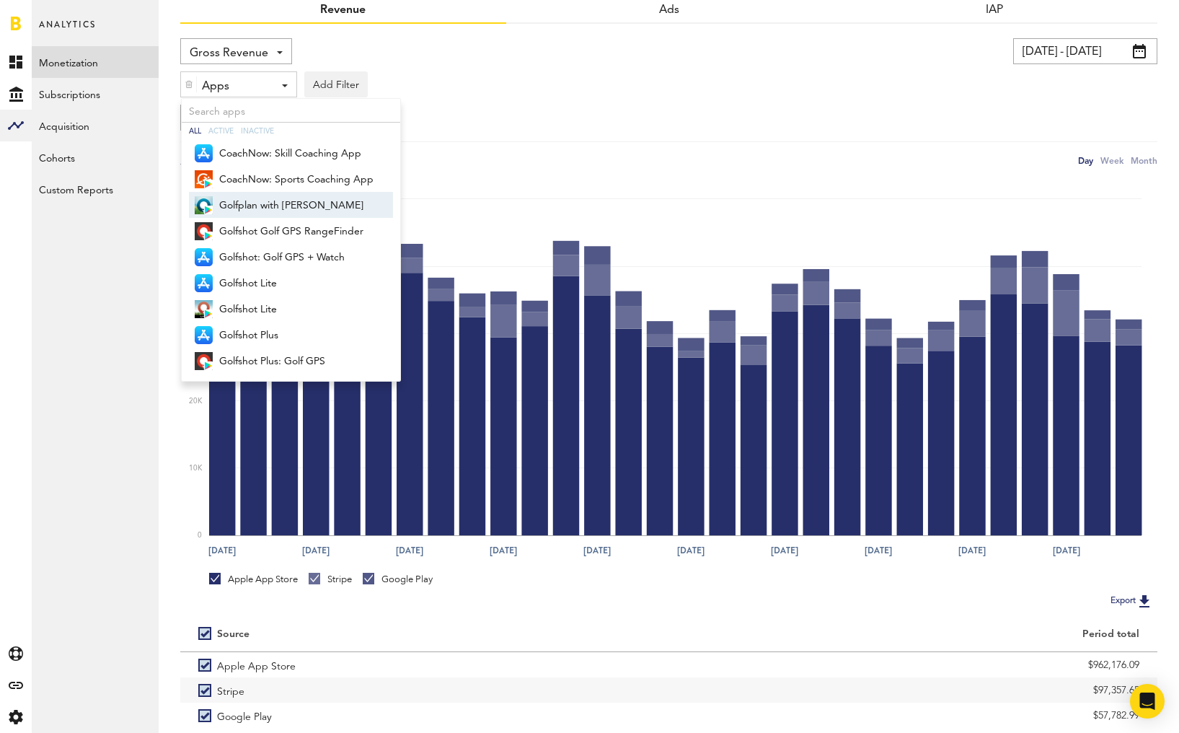
click at [269, 208] on span "Golfplan with [PERSON_NAME]" at bounding box center [296, 205] width 154 height 25
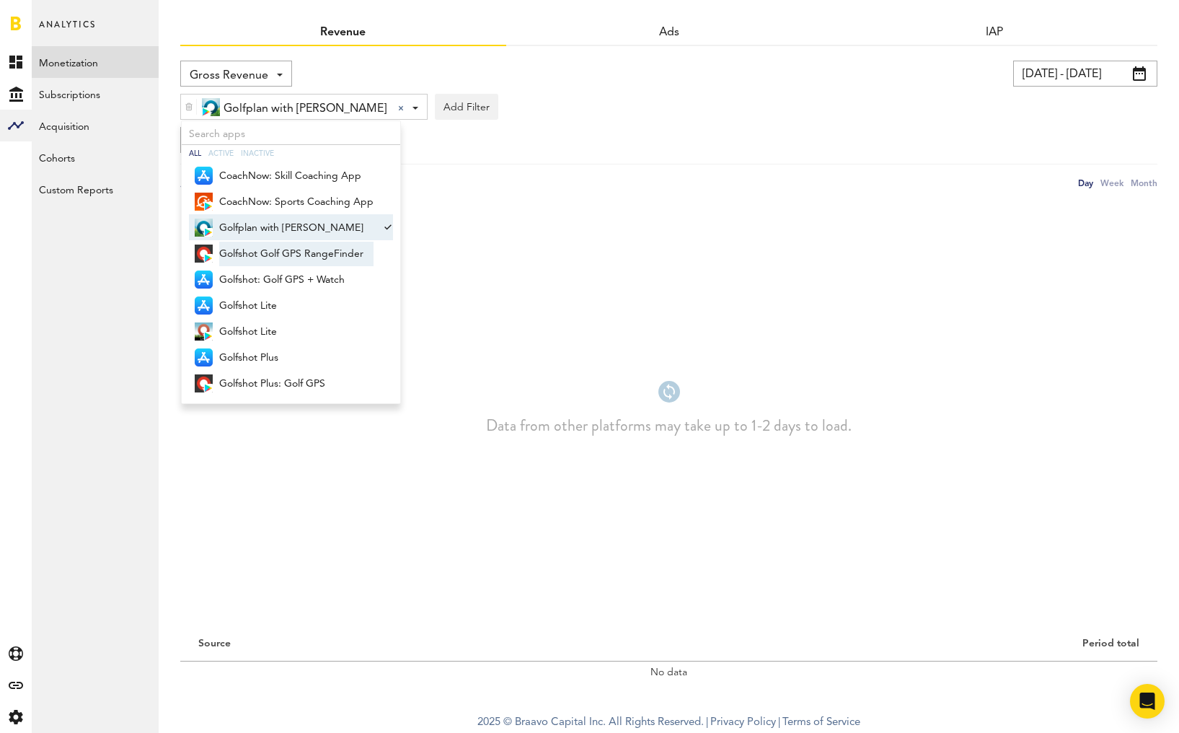
click at [263, 229] on span "Golfplan with [PERSON_NAME]" at bounding box center [296, 228] width 154 height 25
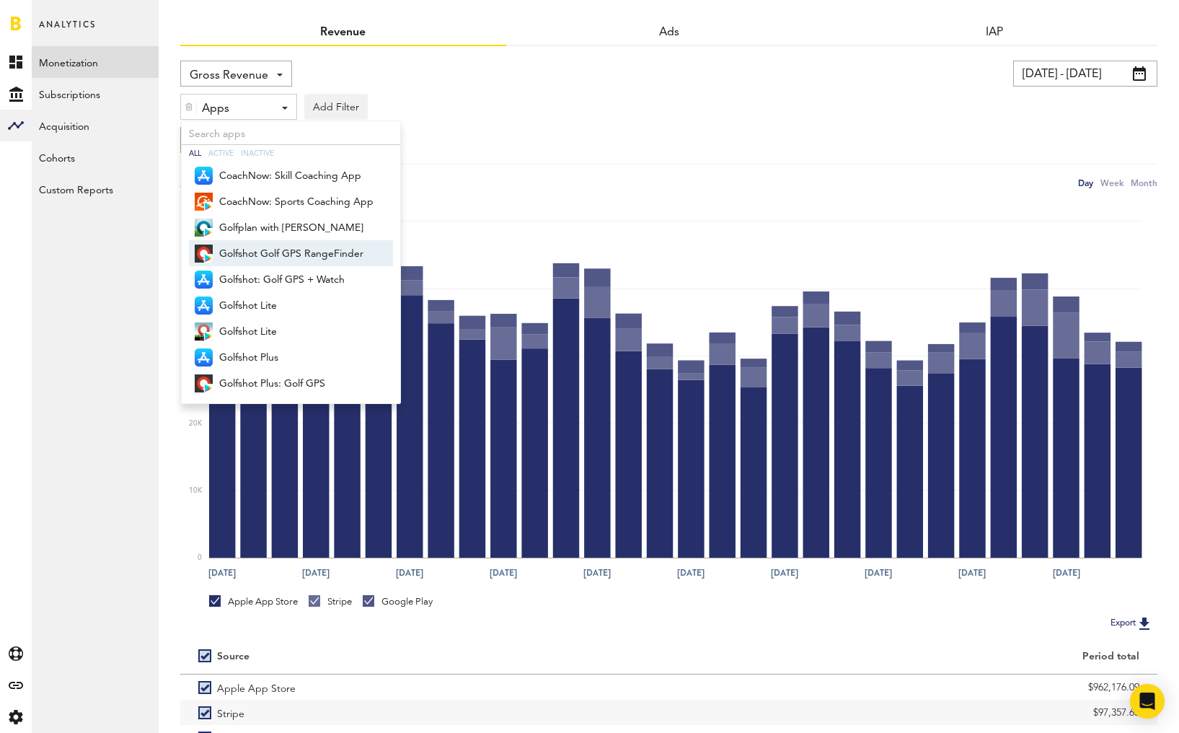
scroll to position [72, 0]
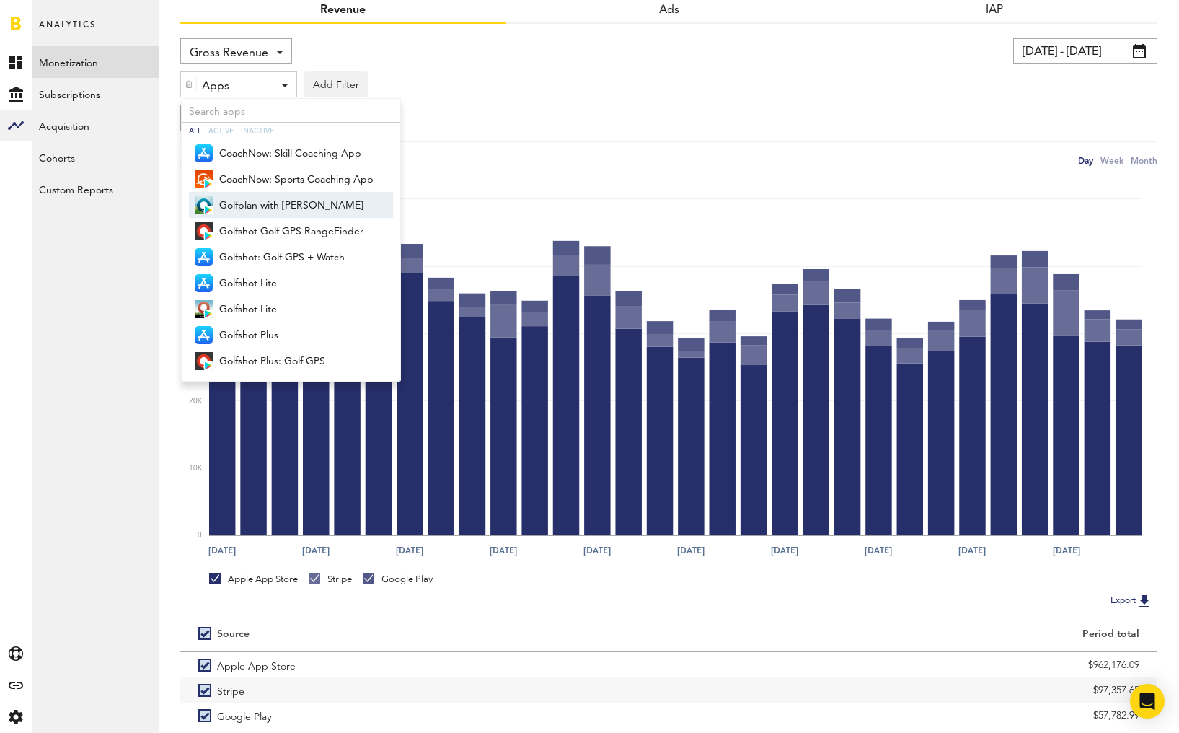
click at [270, 204] on span "Golfplan with [PERSON_NAME]" at bounding box center [296, 205] width 154 height 25
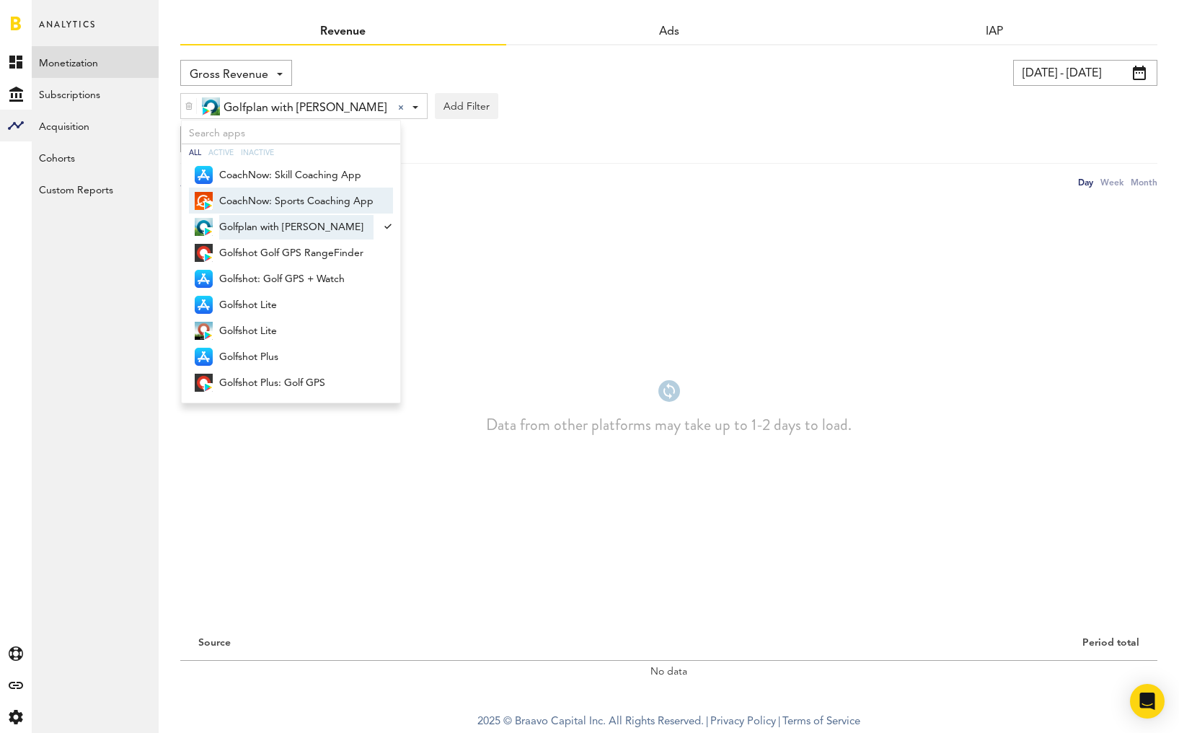
scroll to position [50, 0]
click at [261, 248] on span "Golfshot Golf GPS RangeFinder" at bounding box center [296, 254] width 154 height 25
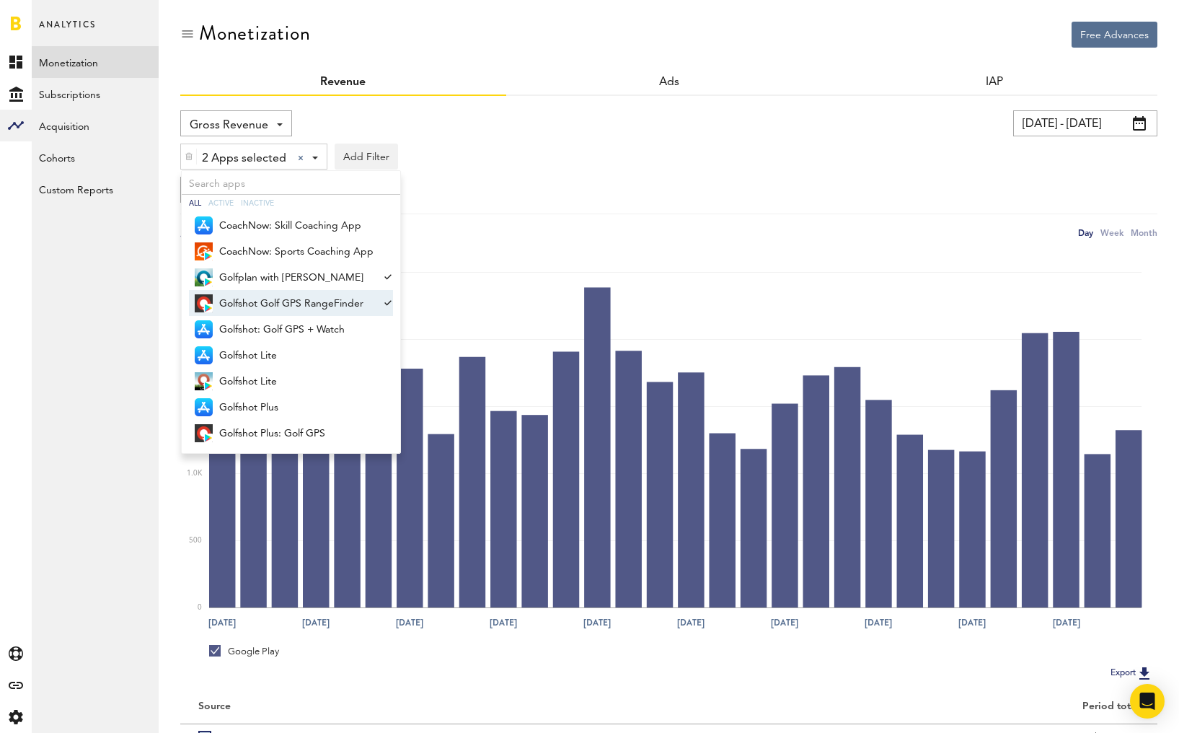
click at [254, 304] on span "Golfshot Golf GPS RangeFinder" at bounding box center [296, 303] width 154 height 25
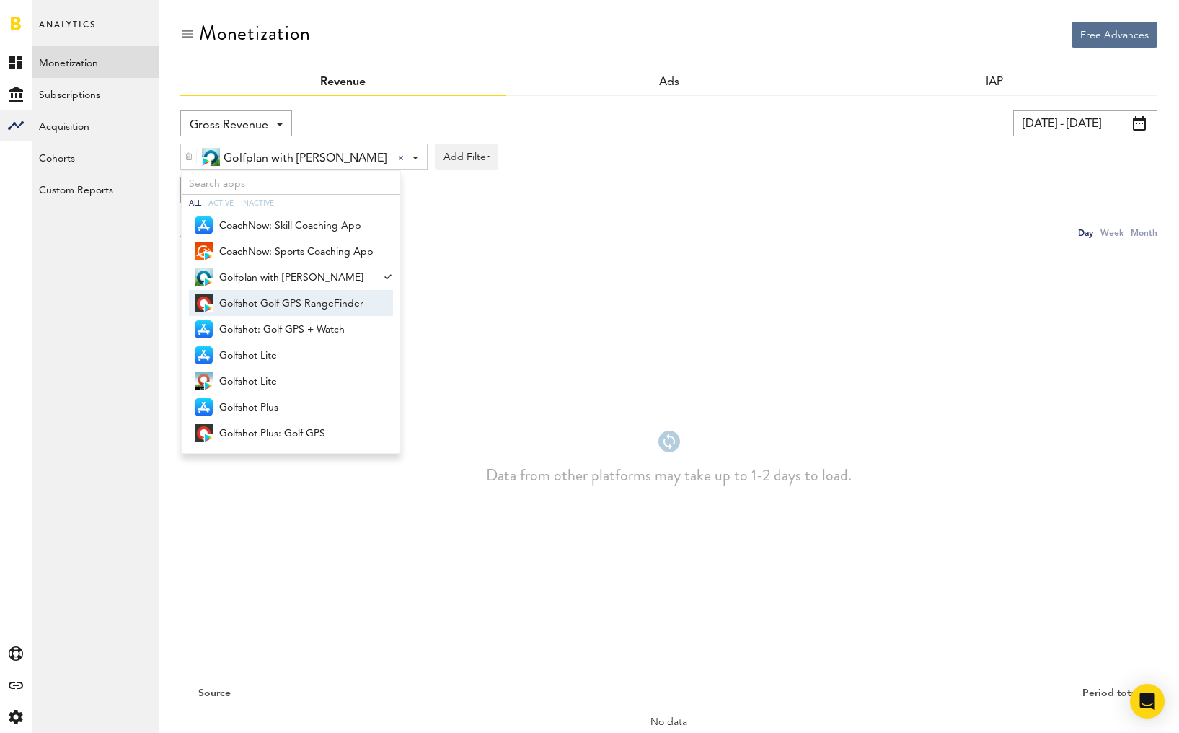
click at [258, 304] on span "Golfshot Golf GPS RangeFinder" at bounding box center [296, 303] width 154 height 25
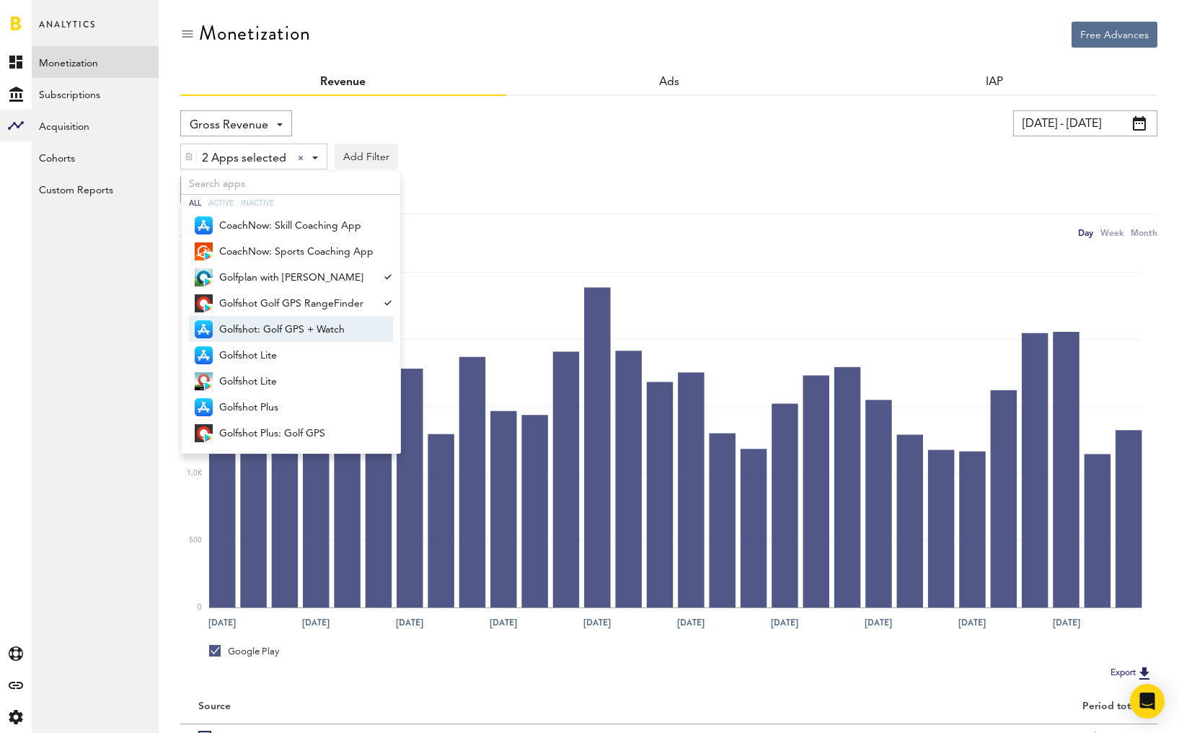
click at [257, 336] on span "Golfshot: Golf GPS + Watch" at bounding box center [296, 329] width 154 height 25
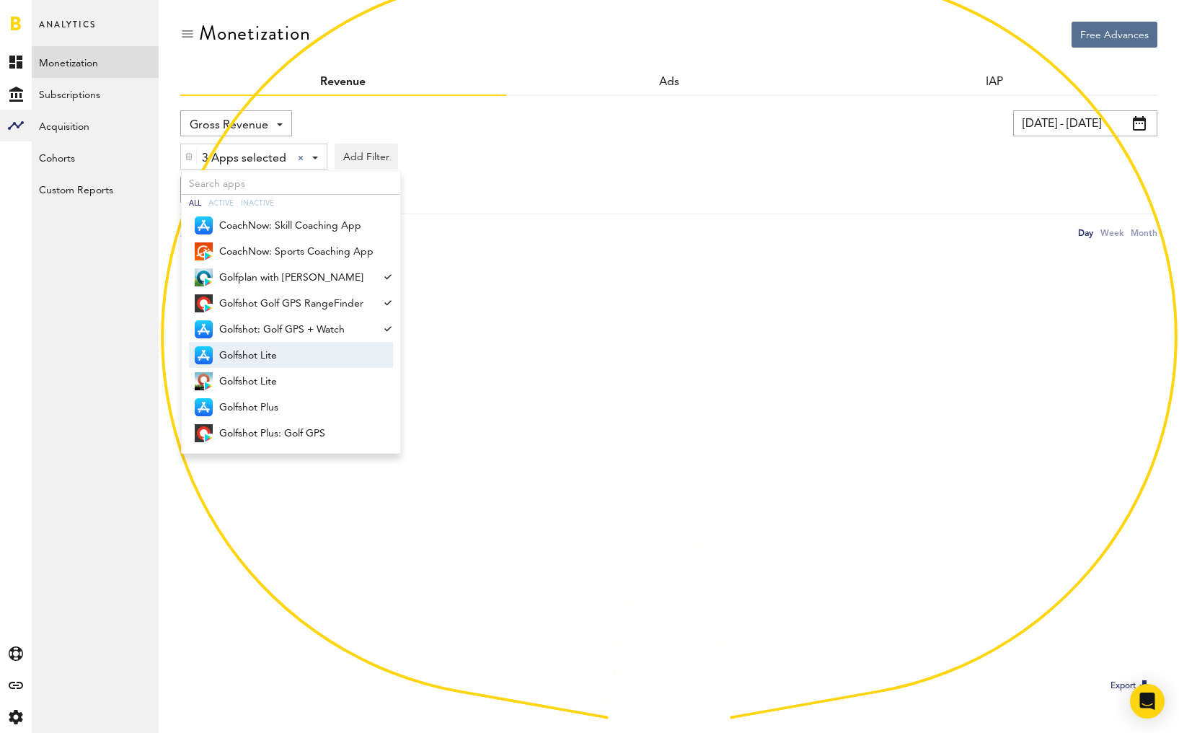
drag, startPoint x: 251, startPoint y: 355, endPoint x: 251, endPoint y: 364, distance: 9.4
click at [251, 355] on span "Golfshot Lite" at bounding box center [296, 355] width 154 height 25
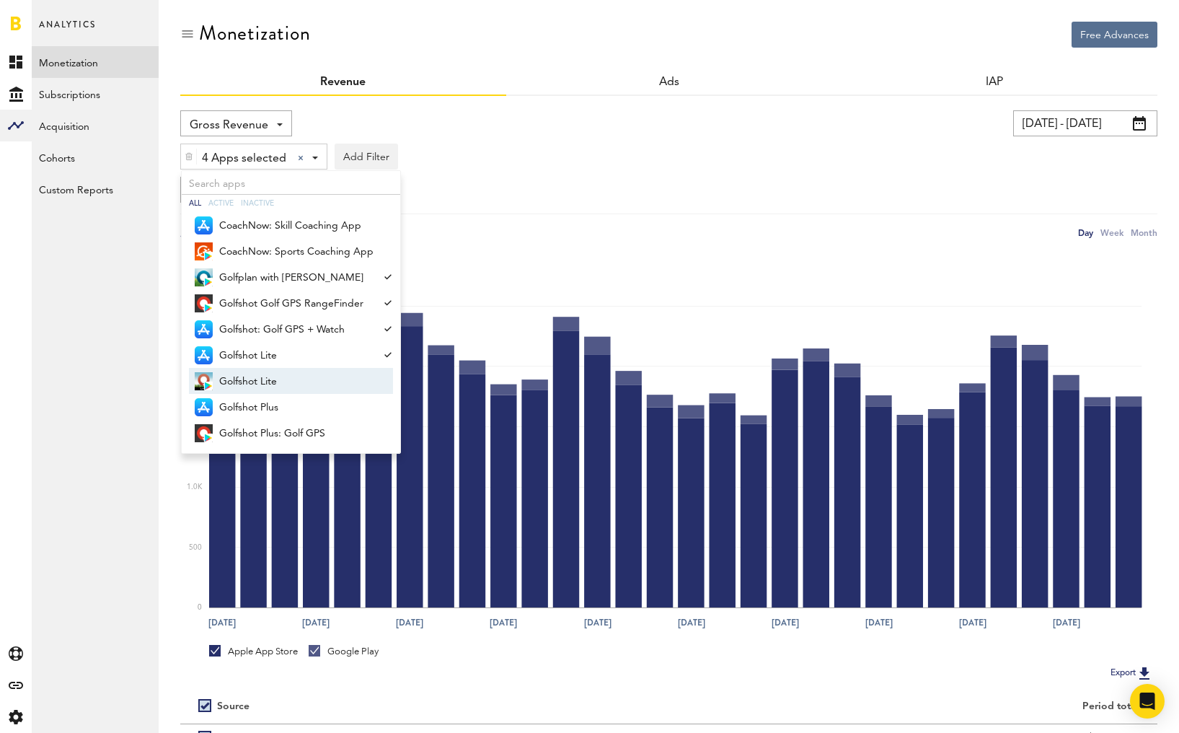
click at [252, 379] on span "Golfshot Lite" at bounding box center [296, 381] width 154 height 25
click at [256, 405] on span "Golfshot Plus" at bounding box center [296, 407] width 154 height 25
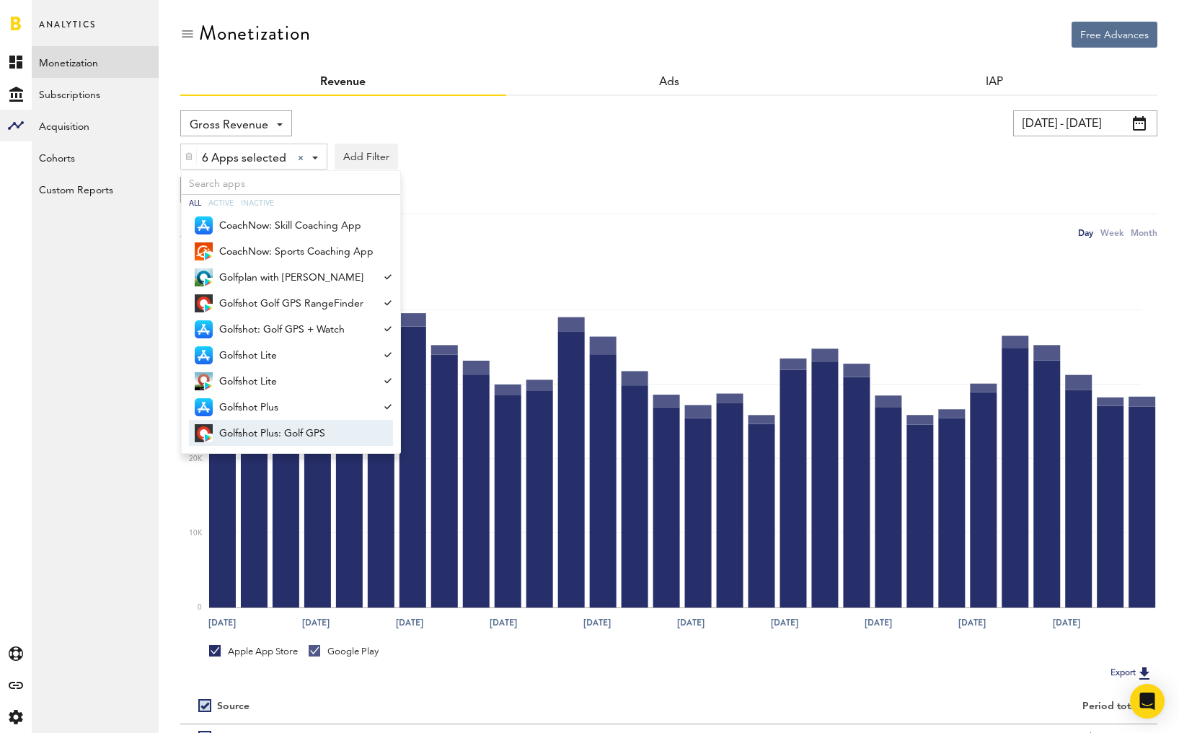
click at [279, 429] on span "Golfshot Plus: Golf GPS" at bounding box center [296, 433] width 154 height 25
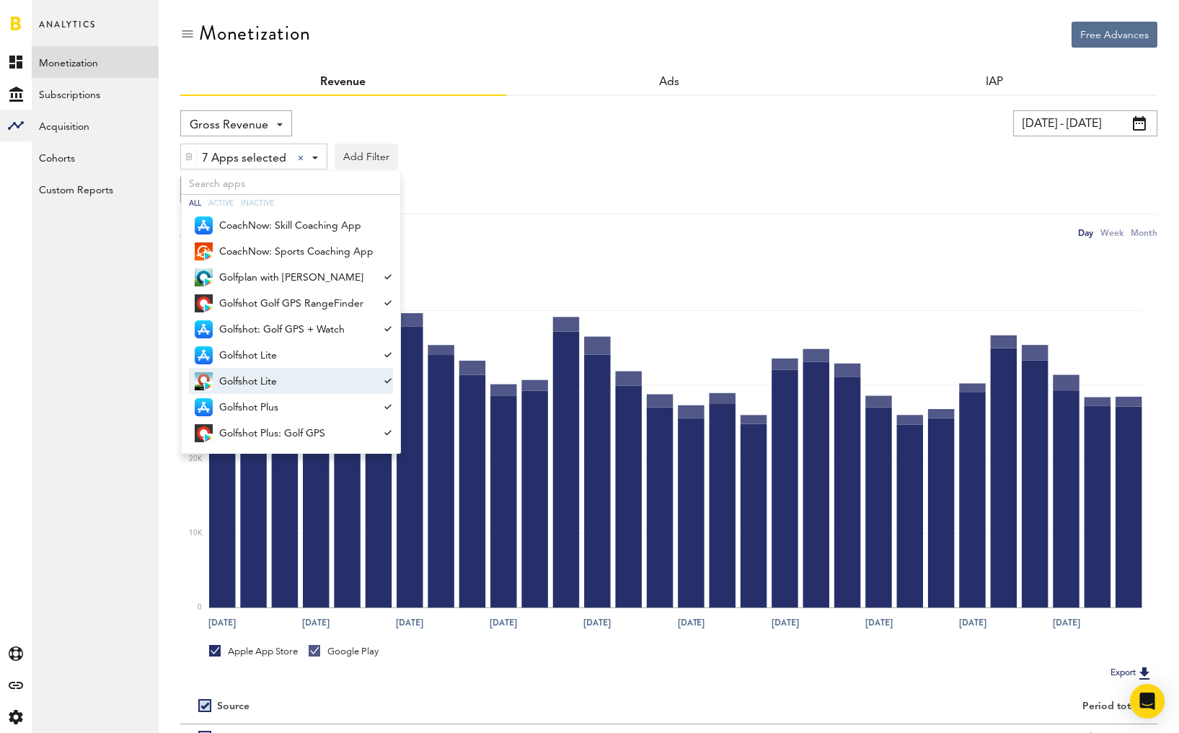
click at [660, 167] on div "7 Apps selected 7 Apps selected All Active Inactive CoachNow: Skill Coaching Ap…" at bounding box center [668, 152] width 977 height 33
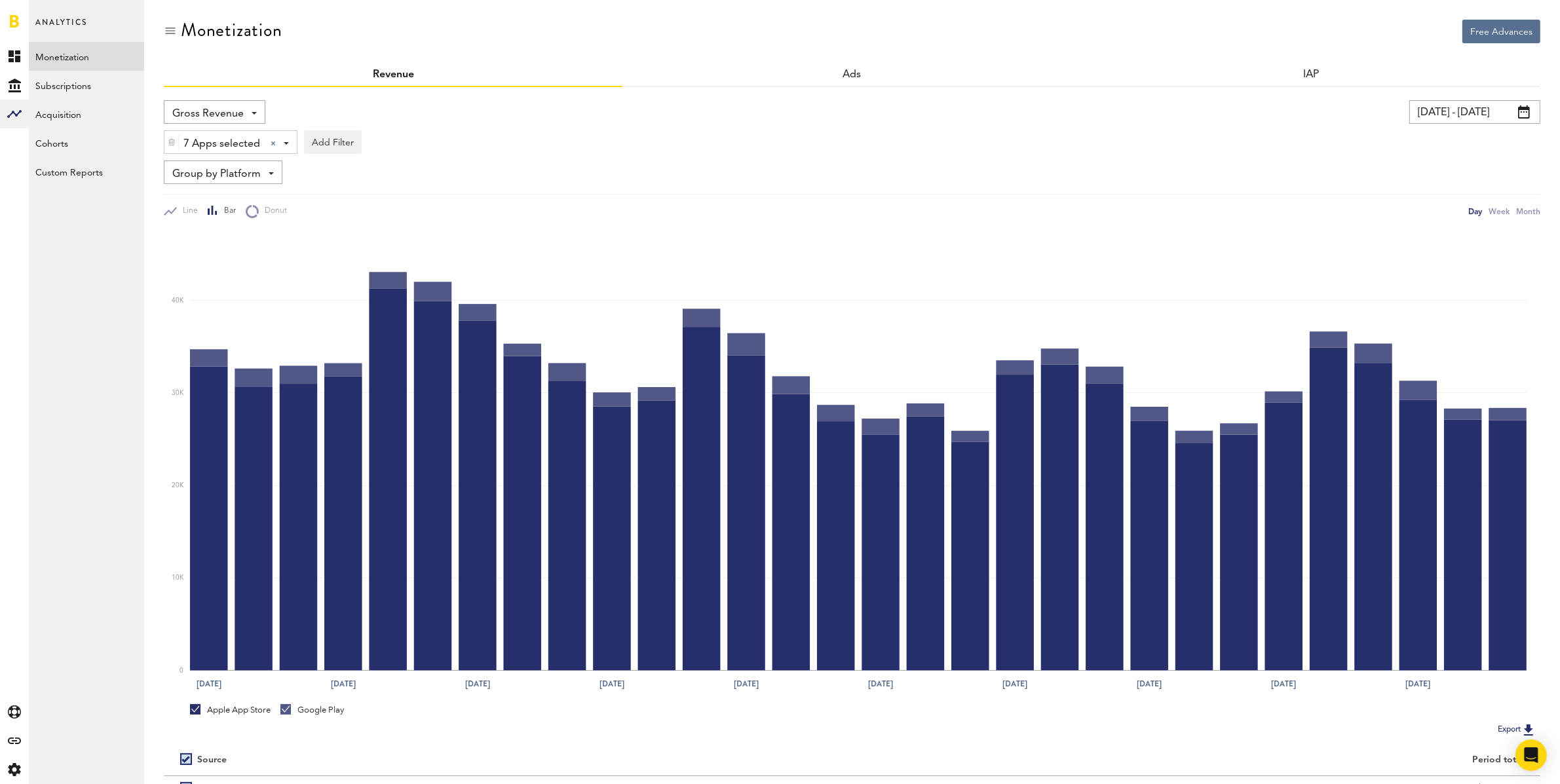
click at [1473, 112] on input "[DATE] - [DATE]" at bounding box center [1475, 112] width 131 height 24
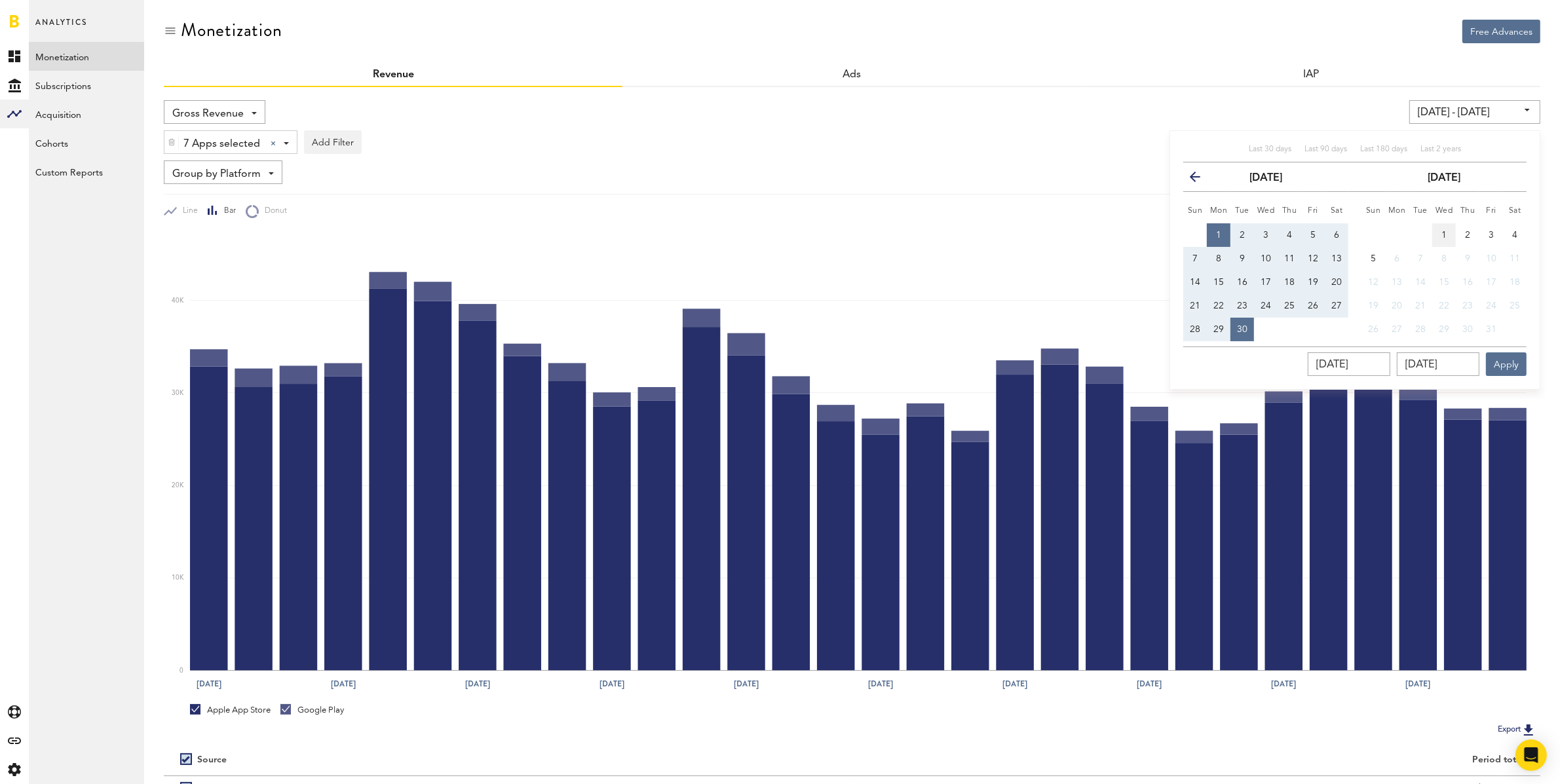
click at [1447, 231] on button "1" at bounding box center [1445, 235] width 24 height 24
type input "[DATE] - [DATE]"
type input "[DATE]"
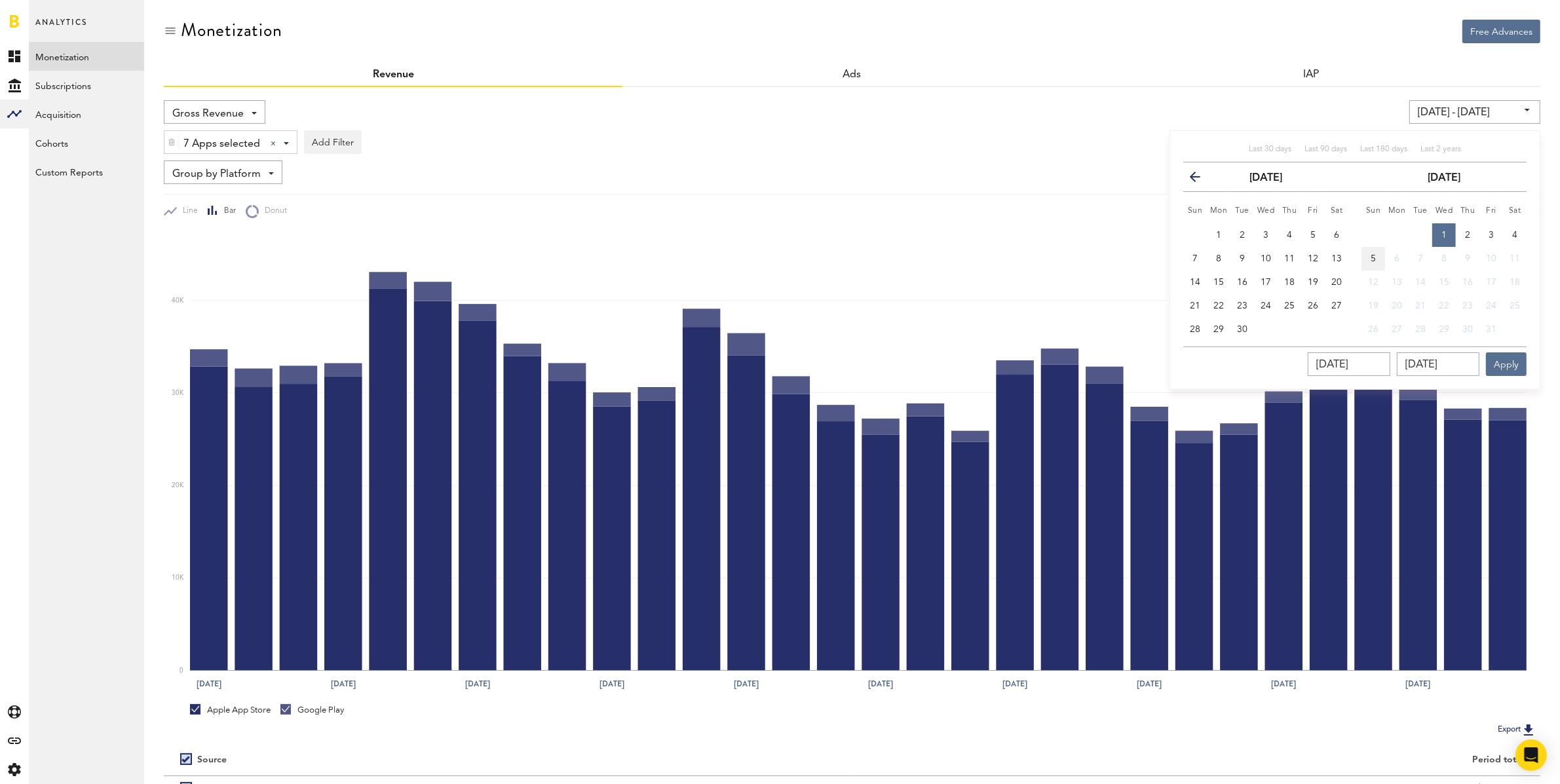
click at [1375, 257] on span "5" at bounding box center [1374, 259] width 5 height 9
type input "[DATE] - [DATE]"
type input "[DATE]"
click at [1505, 360] on button "Apply" at bounding box center [1506, 364] width 41 height 24
